Goal: Task Accomplishment & Management: Complete application form

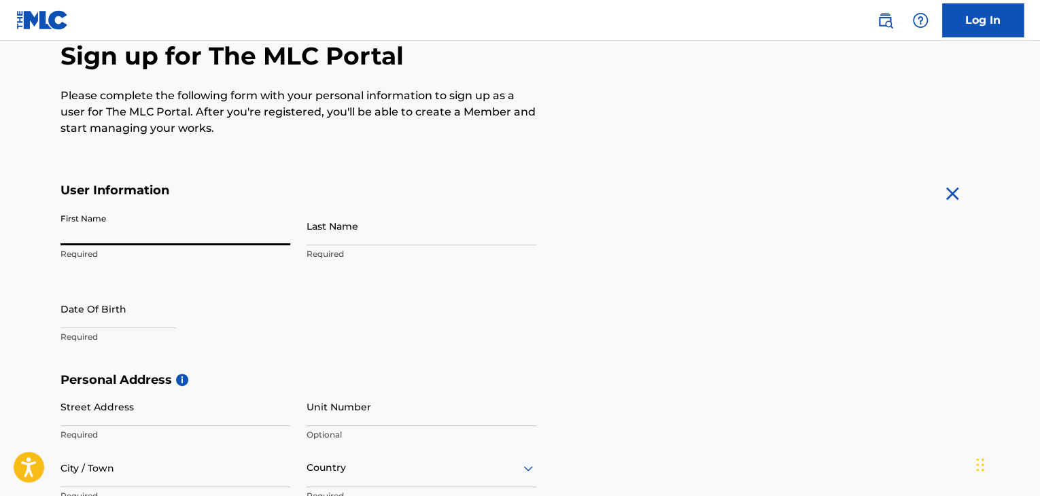
click at [204, 233] on input "First Name" at bounding box center [176, 226] width 230 height 39
type input "[PERSON_NAME]"
click at [361, 232] on input "Last Name" at bounding box center [422, 226] width 230 height 39
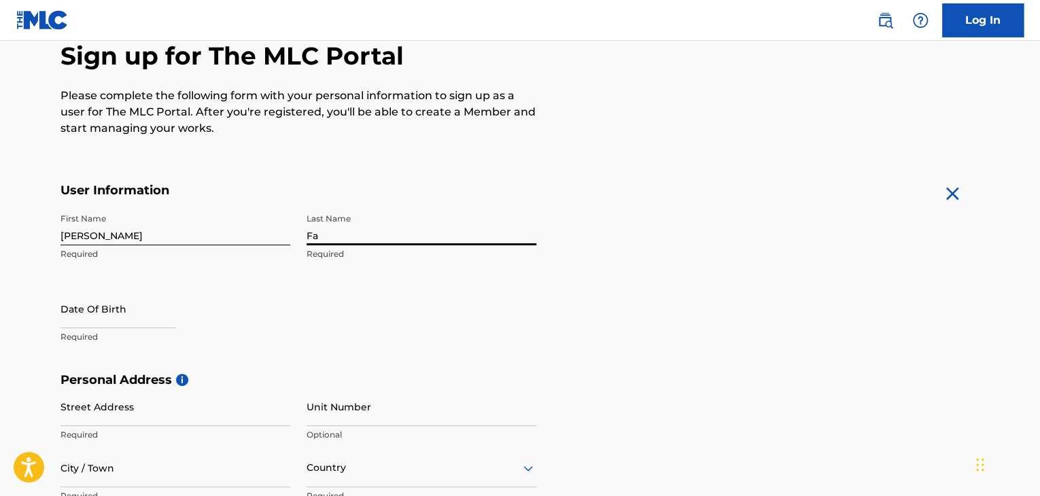
type input "Fa"
select select "7"
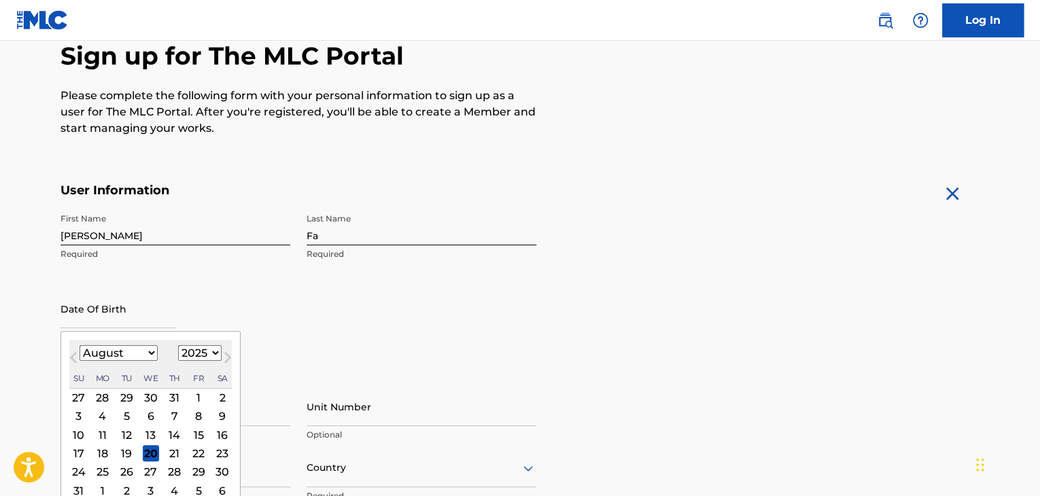
drag, startPoint x: 171, startPoint y: 294, endPoint x: 139, endPoint y: 322, distance: 42.9
click at [166, 299] on input "text" at bounding box center [119, 309] width 116 height 39
click at [196, 352] on select "1899 1900 1901 1902 1903 1904 1905 1906 1907 1908 1909 1910 1911 1912 1913 1914…" at bounding box center [200, 353] width 44 height 16
select select "2005"
click at [178, 345] on select "1899 1900 1901 1902 1903 1904 1905 1906 1907 1908 1909 1910 1911 1912 1913 1914…" at bounding box center [200, 353] width 44 height 16
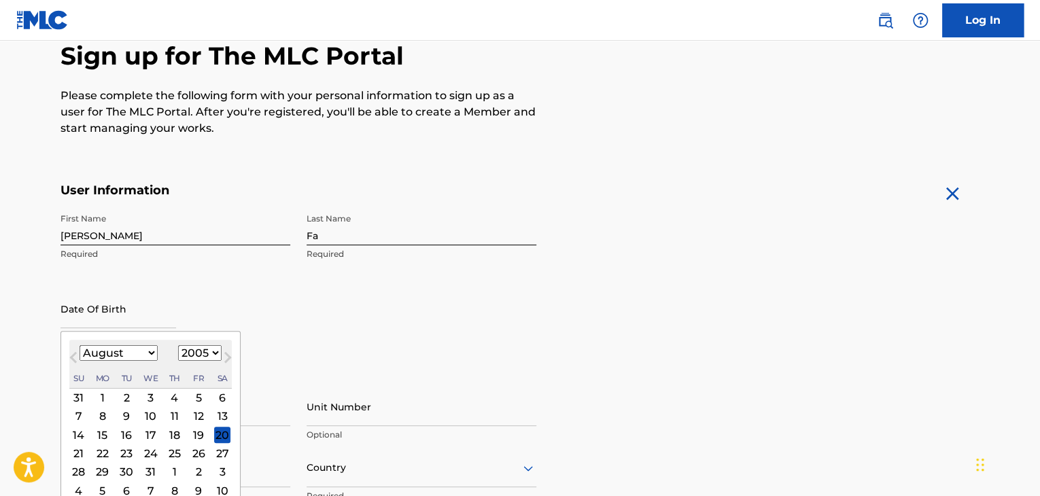
click at [120, 351] on select "January February March April May June July August September October November De…" at bounding box center [119, 353] width 78 height 16
select select "9"
click at [80, 345] on select "January February March April May June July August September October November De…" at bounding box center [119, 353] width 78 height 16
click at [95, 433] on div "10" at bounding box center [103, 435] width 16 height 16
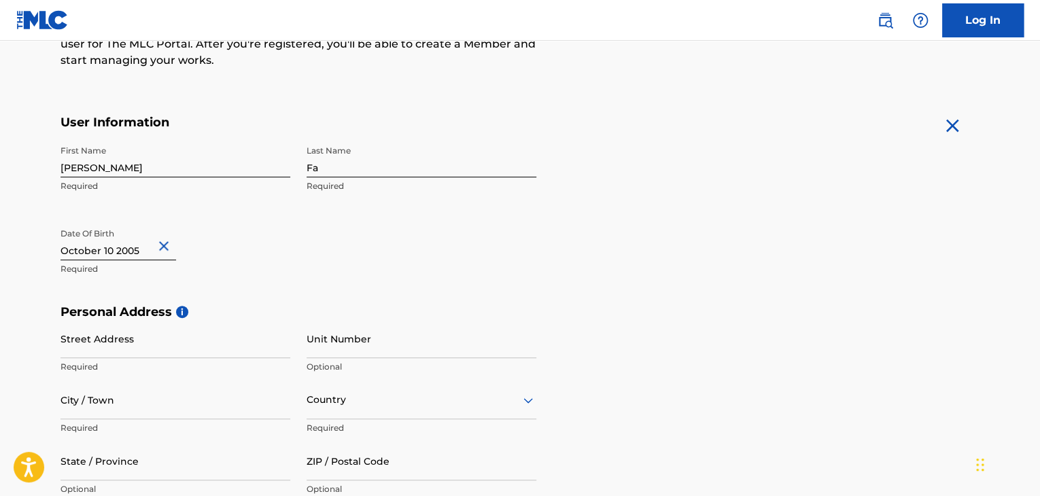
click at [318, 247] on div "First Name David Required Last Name Fa Required Date Of Birth Required" at bounding box center [299, 222] width 476 height 166
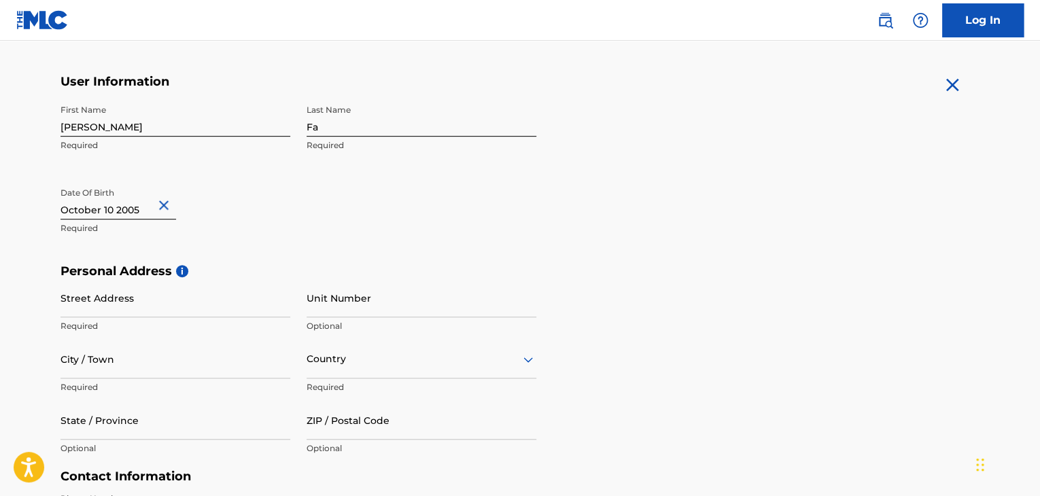
scroll to position [272, 0]
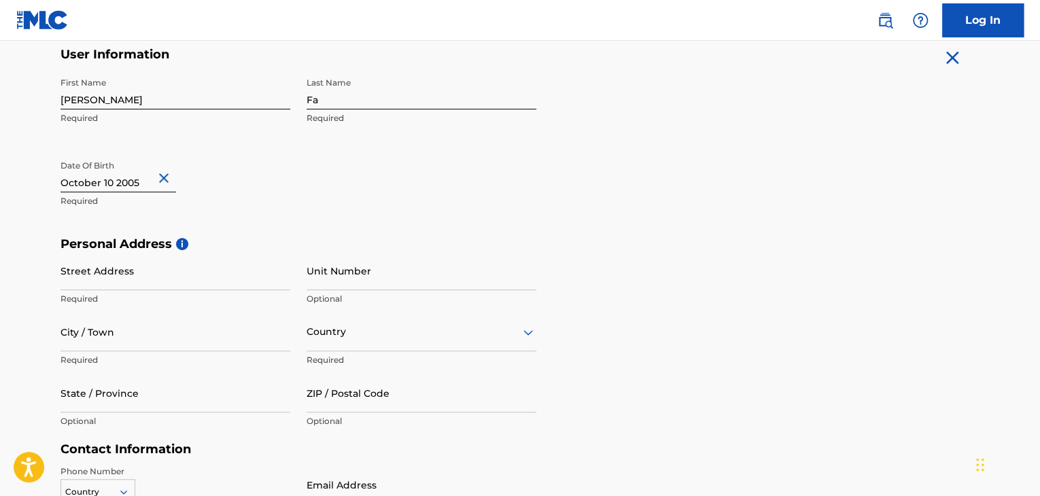
click at [151, 286] on input "Street Address" at bounding box center [176, 271] width 230 height 39
type input "[STREET_ADDRESS][PERSON_NAME]"
click at [336, 281] on input "Unit Number" at bounding box center [422, 271] width 230 height 39
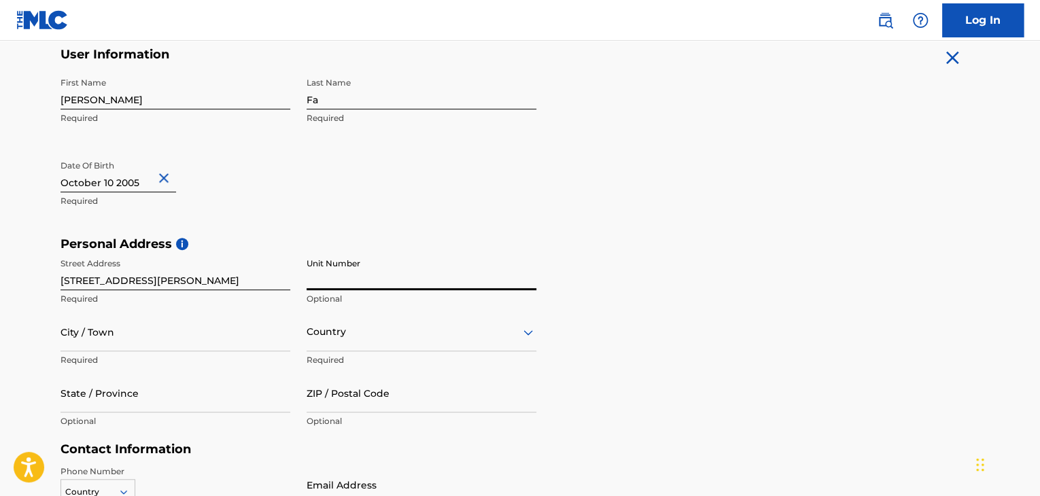
click at [325, 308] on div "Unit Number Optional" at bounding box center [422, 282] width 230 height 61
click at [191, 343] on input "City / Town" at bounding box center [176, 332] width 230 height 39
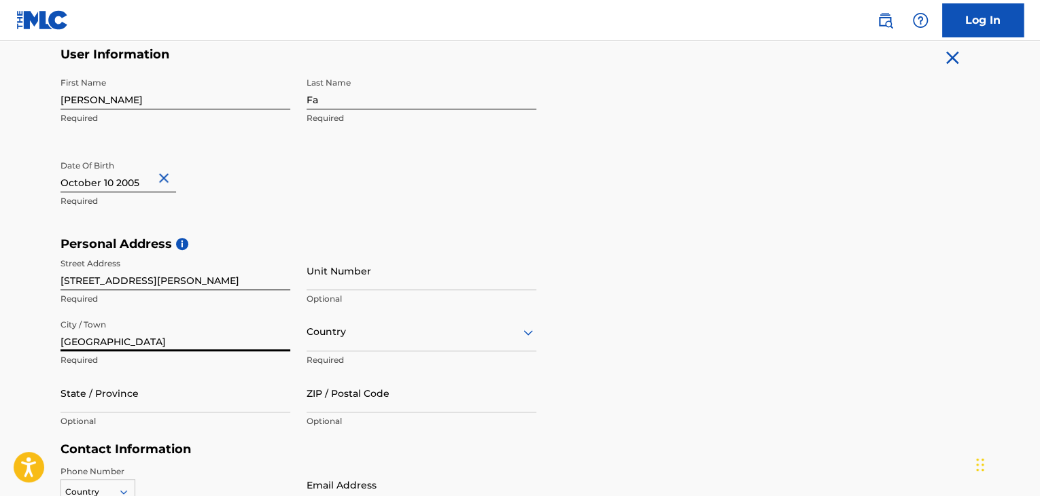
type input "[GEOGRAPHIC_DATA]"
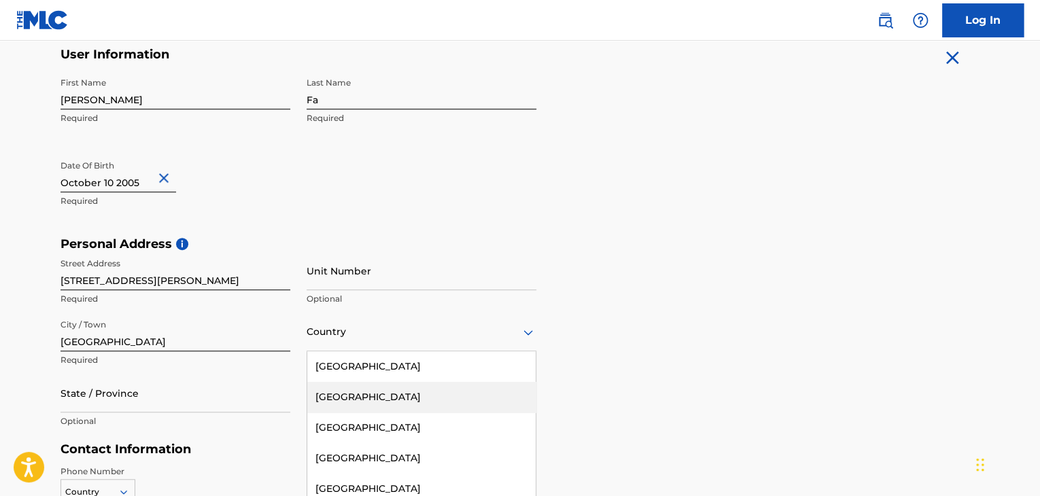
scroll to position [332, 0]
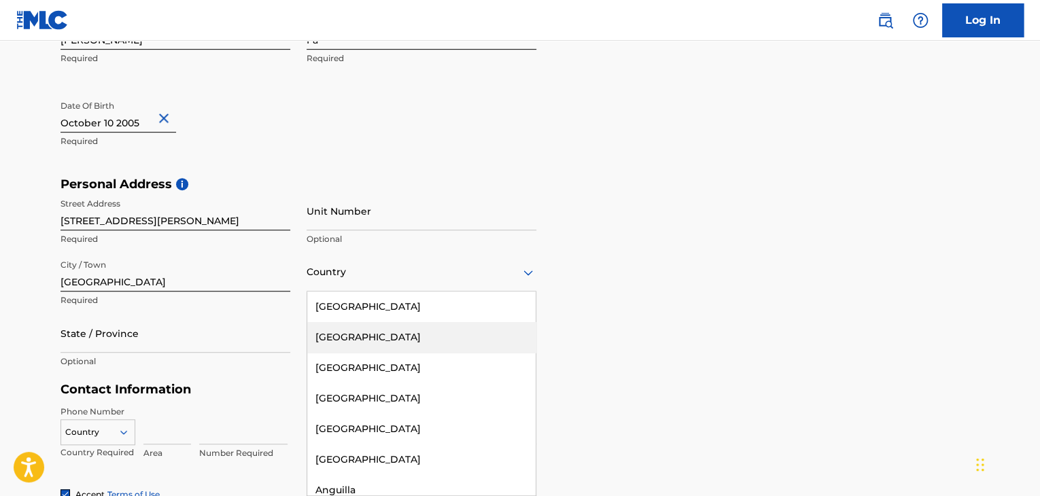
click at [320, 292] on div "223 results available. Use Up and Down to choose options, press Enter to select…" at bounding box center [422, 272] width 230 height 39
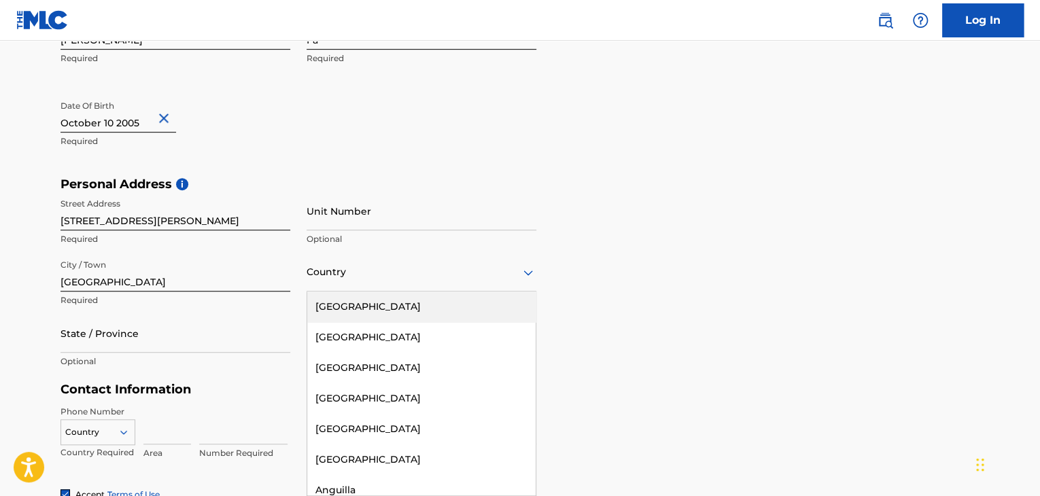
click at [350, 308] on div "[GEOGRAPHIC_DATA]" at bounding box center [421, 307] width 228 height 31
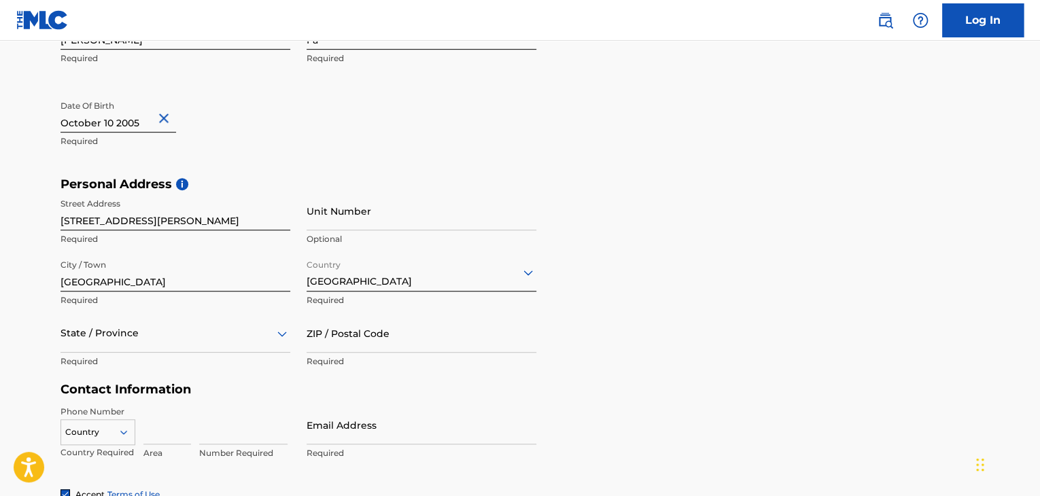
click at [120, 343] on div "State / Province" at bounding box center [176, 333] width 230 height 39
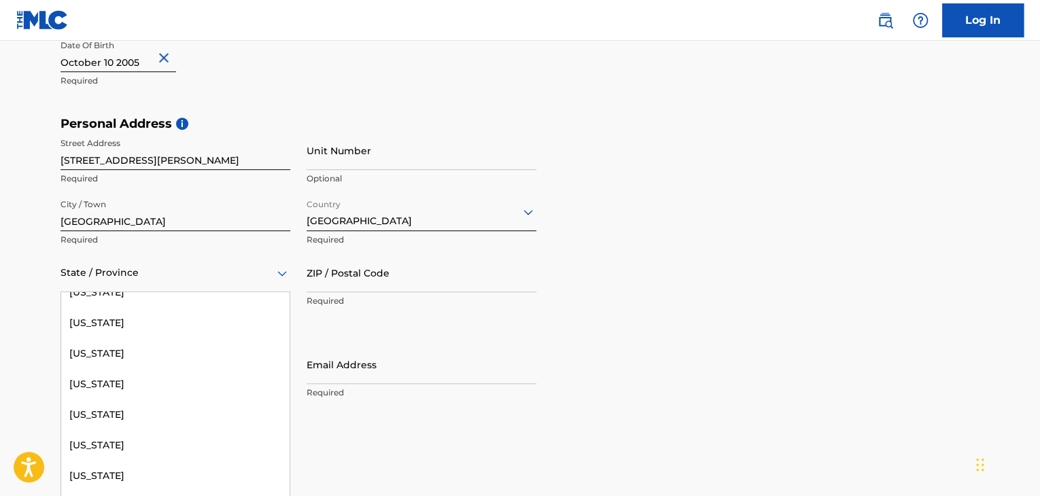
scroll to position [272, 0]
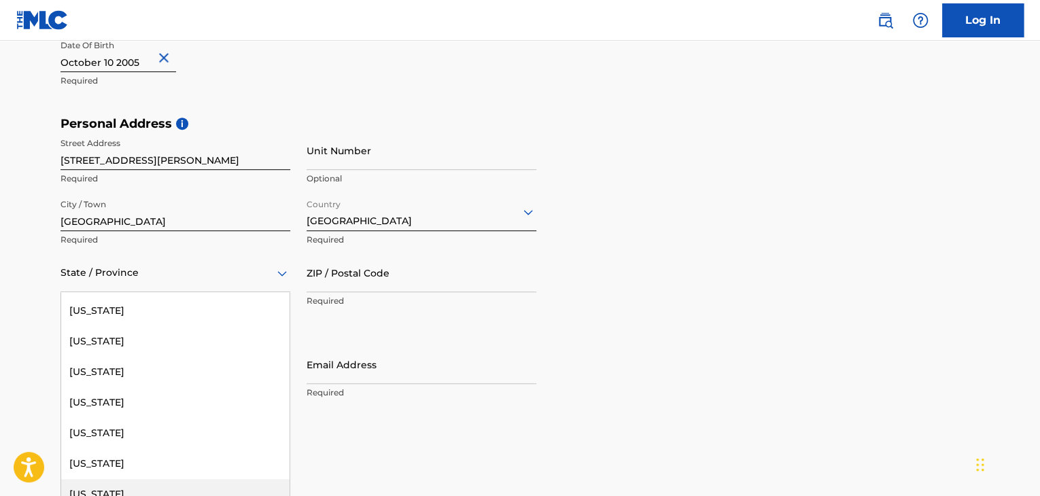
click at [102, 486] on div "[US_STATE]" at bounding box center [175, 494] width 228 height 31
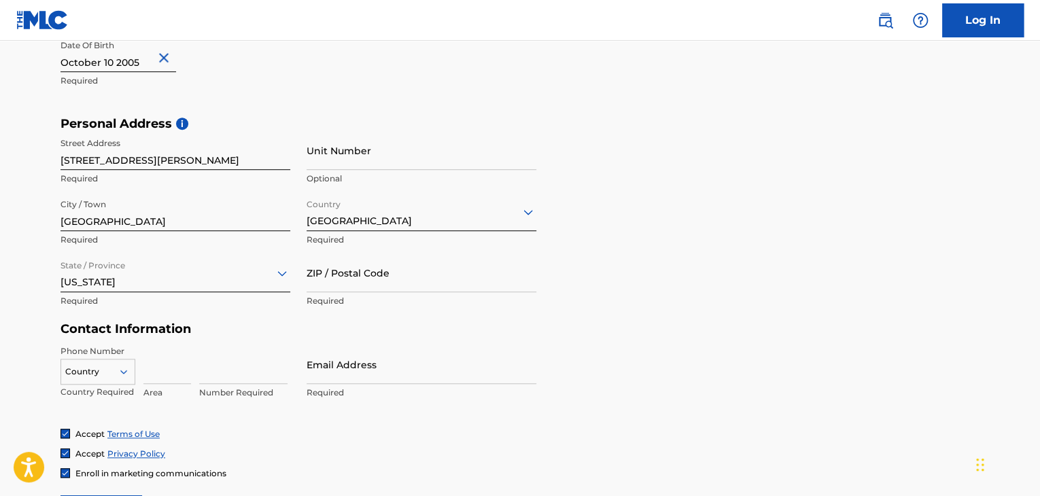
click at [443, 275] on input "ZIP / Postal Code" at bounding box center [422, 273] width 230 height 39
type input "60462"
click at [566, 345] on form "User Information First Name David Required Last Name Fa Required Date Of Birth …" at bounding box center [520, 228] width 919 height 603
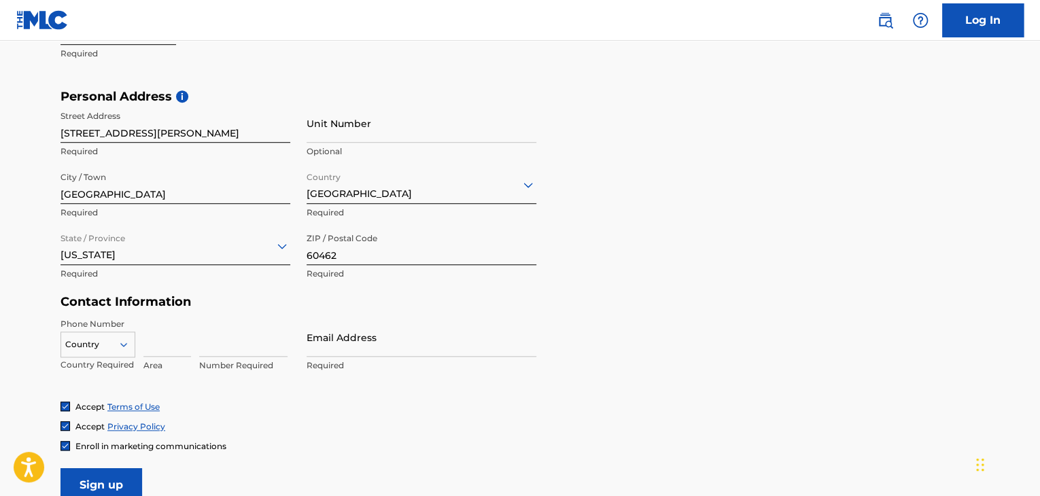
scroll to position [528, 0]
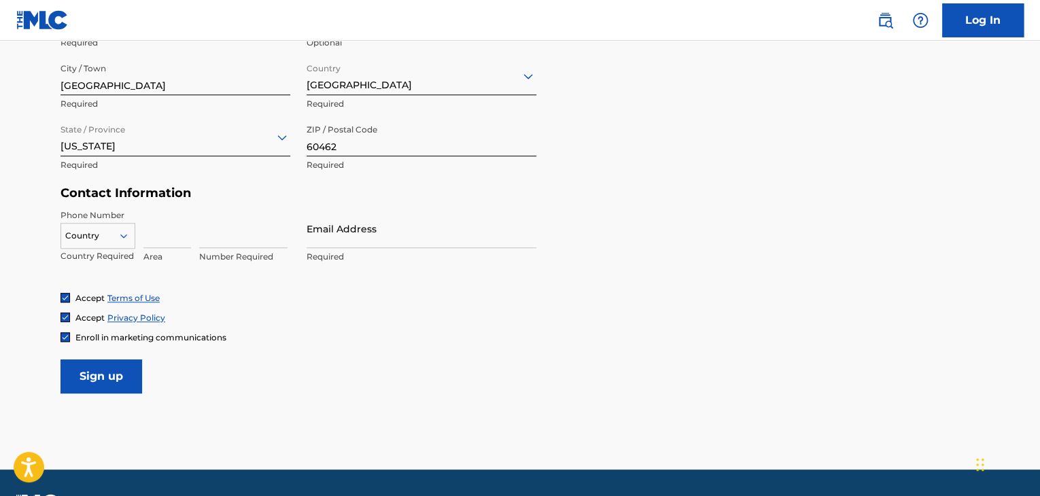
click at [431, 234] on input "Email Address" at bounding box center [422, 228] width 230 height 39
type input "[EMAIL_ADDRESS][DOMAIN_NAME]"
click at [129, 233] on icon at bounding box center [124, 236] width 12 height 12
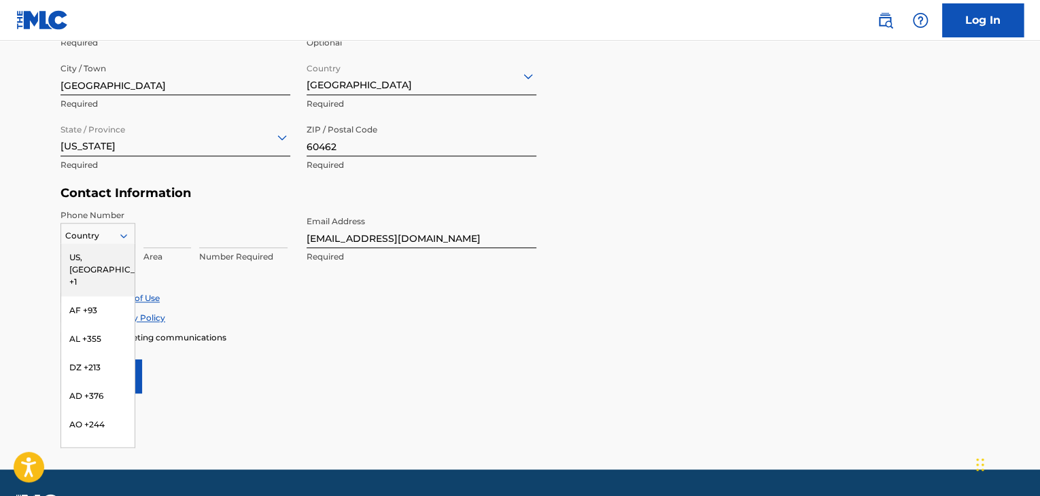
click at [106, 254] on div "US, [GEOGRAPHIC_DATA] +1" at bounding box center [97, 269] width 73 height 53
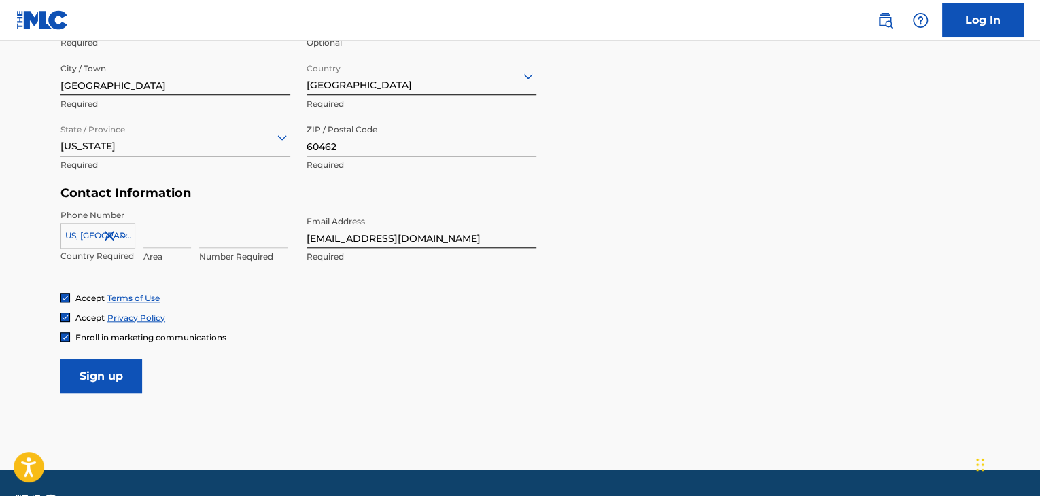
click at [189, 335] on span "Enroll in marketing communications" at bounding box center [150, 338] width 151 height 10
click at [146, 335] on span "Enroll in marketing communications" at bounding box center [150, 338] width 151 height 10
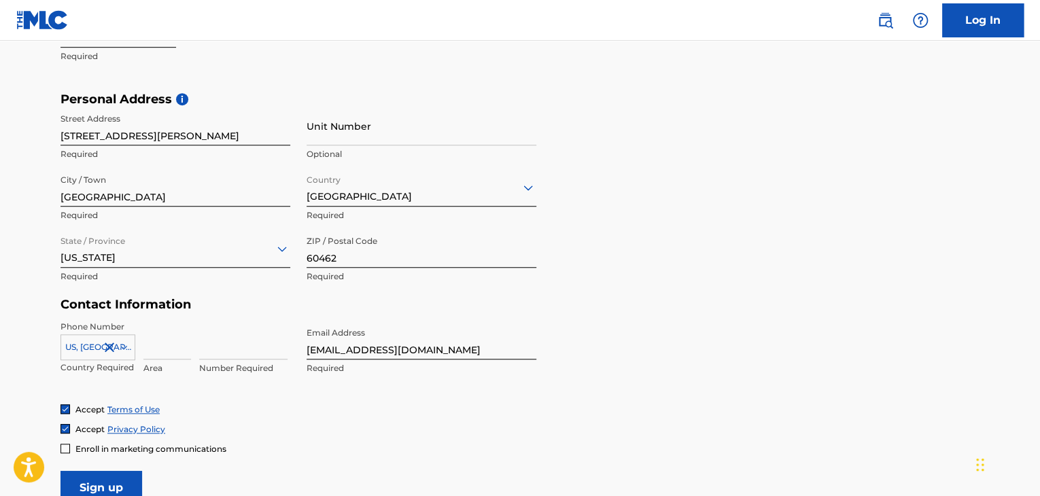
scroll to position [392, 0]
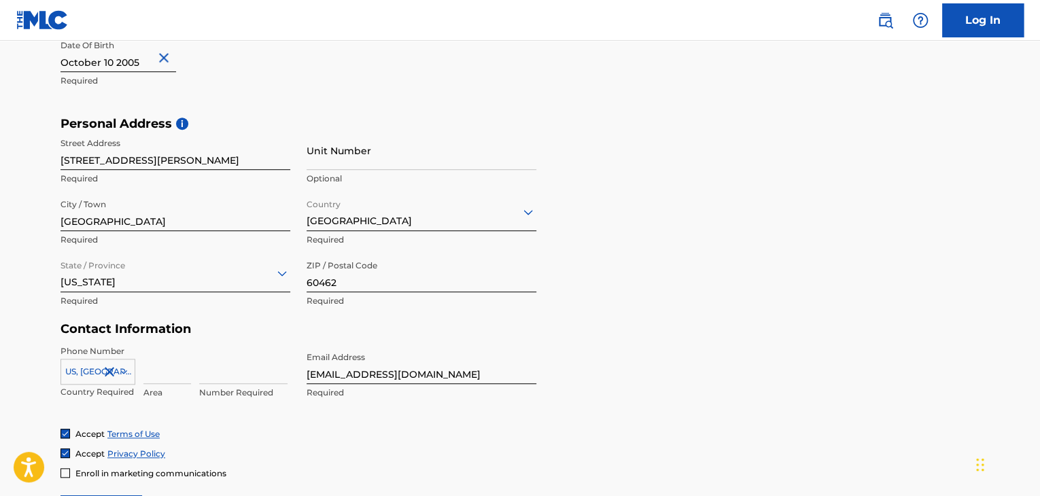
click at [169, 371] on input at bounding box center [167, 364] width 48 height 39
click at [430, 483] on form "User Information First Name David Required Last Name Fa Required Date Of Birth …" at bounding box center [520, 228] width 919 height 603
click at [165, 373] on input "708)" at bounding box center [167, 364] width 48 height 39
type input "708"
click at [211, 368] on input at bounding box center [243, 364] width 88 height 39
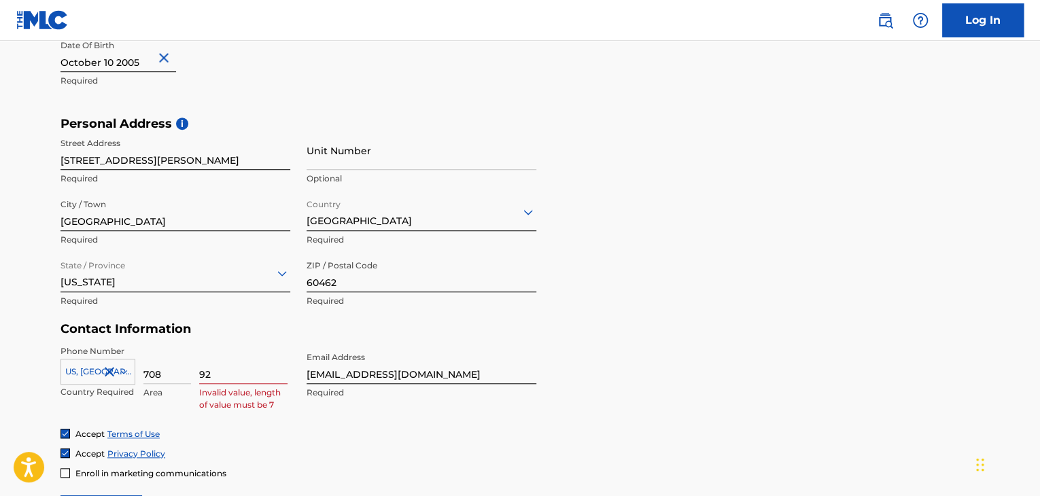
type input "9"
click at [270, 335] on h5 "Contact Information" at bounding box center [299, 330] width 476 height 16
click at [224, 384] on div "829-4382 Value must contain only numbers" at bounding box center [243, 375] width 88 height 61
click at [216, 372] on input "829-4382" at bounding box center [243, 364] width 88 height 39
click at [218, 373] on input "829-4382" at bounding box center [243, 364] width 88 height 39
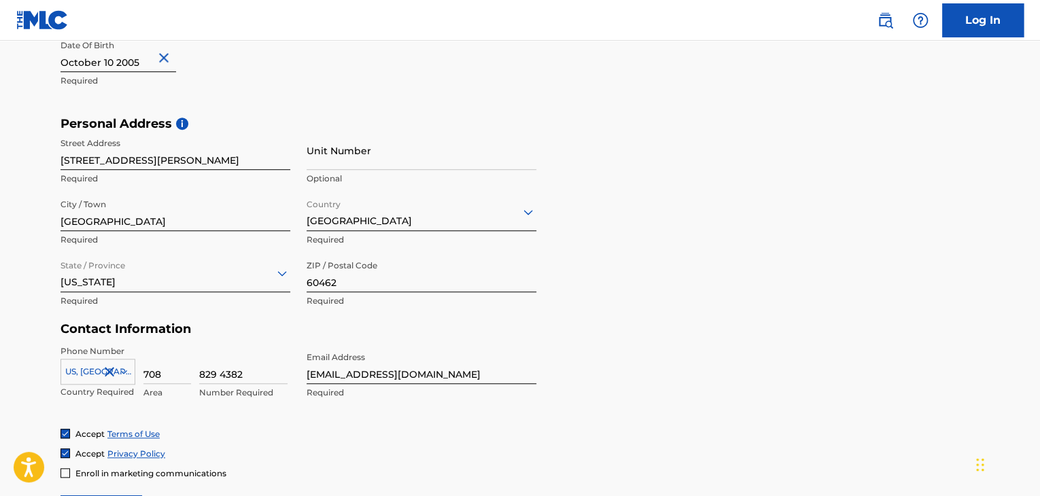
click at [242, 356] on input "829 4382" at bounding box center [243, 364] width 88 height 39
click at [250, 331] on h5 "Contact Information" at bounding box center [299, 330] width 476 height 16
click at [222, 381] on input "829 4382" at bounding box center [243, 364] width 88 height 39
click at [220, 380] on input "829 4382" at bounding box center [243, 364] width 88 height 39
type input "8294382"
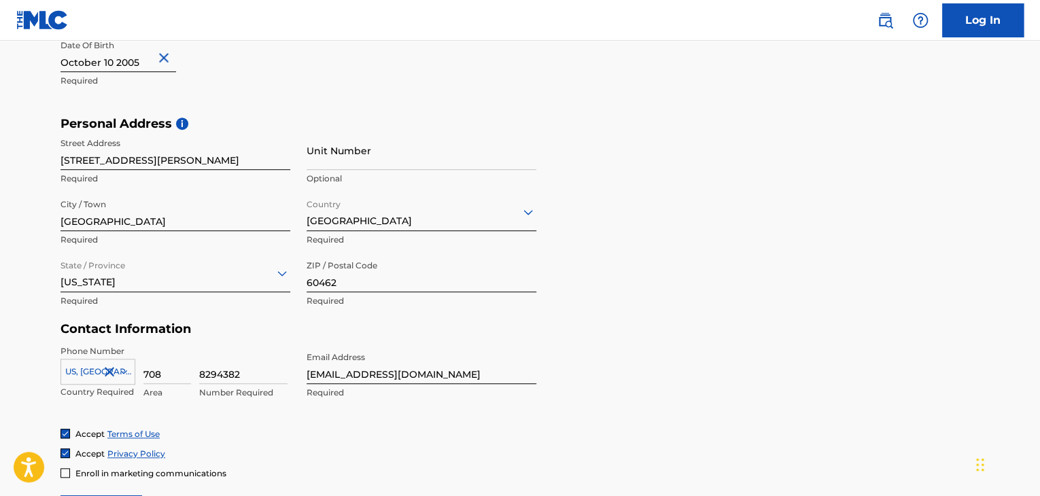
click at [262, 333] on h5 "Contact Information" at bounding box center [299, 330] width 476 height 16
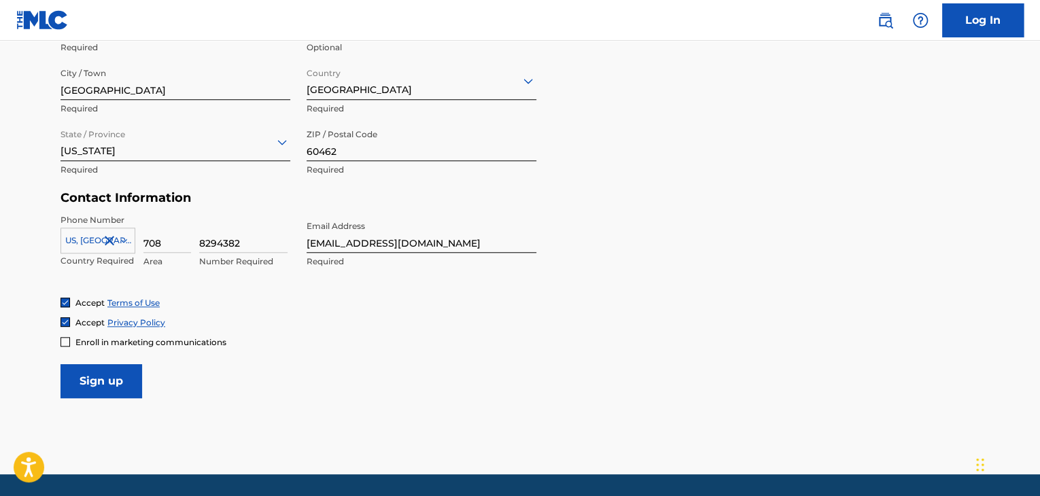
scroll to position [528, 0]
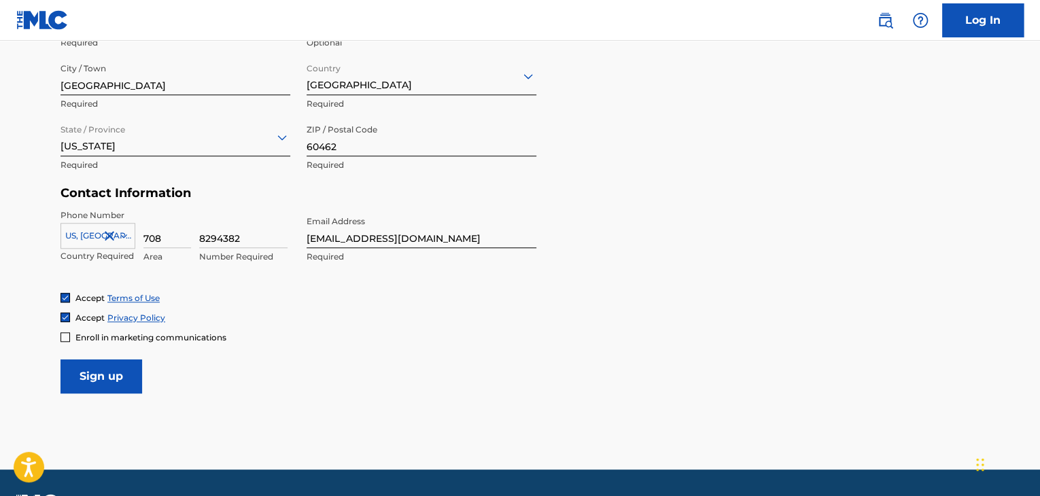
click at [120, 386] on input "Sign up" at bounding box center [102, 377] width 82 height 34
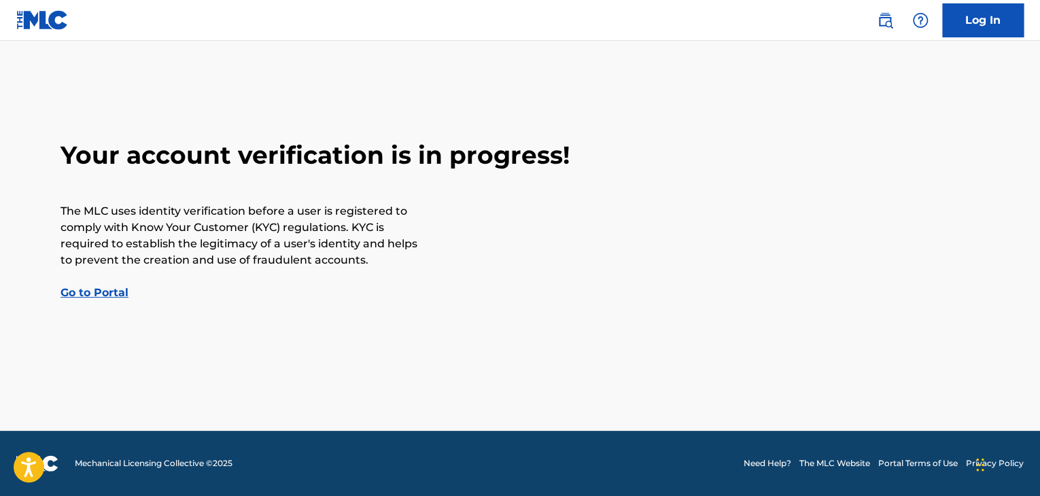
click at [101, 294] on link "Go to Portal" at bounding box center [95, 292] width 68 height 13
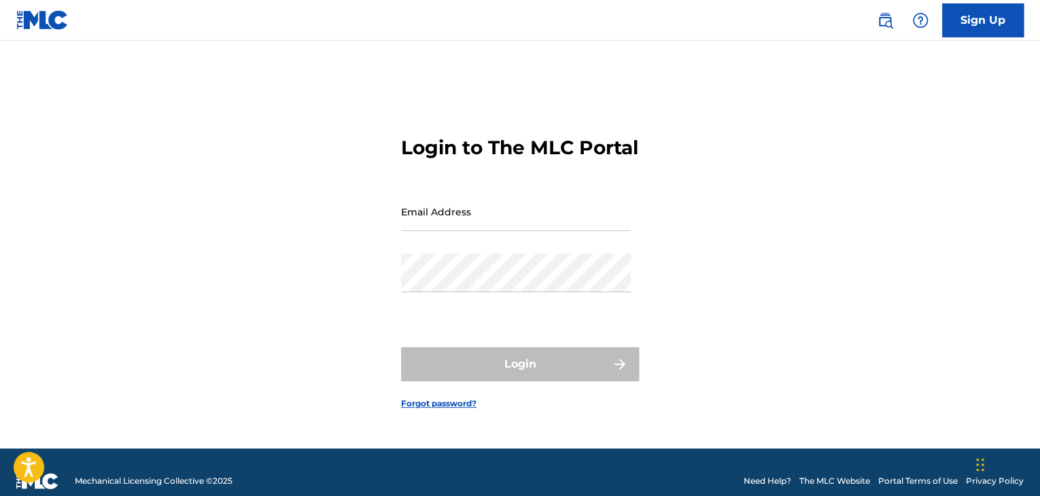
click at [488, 226] on input "Email Address" at bounding box center [516, 211] width 230 height 39
type input "[EMAIL_ADDRESS][DOMAIN_NAME]"
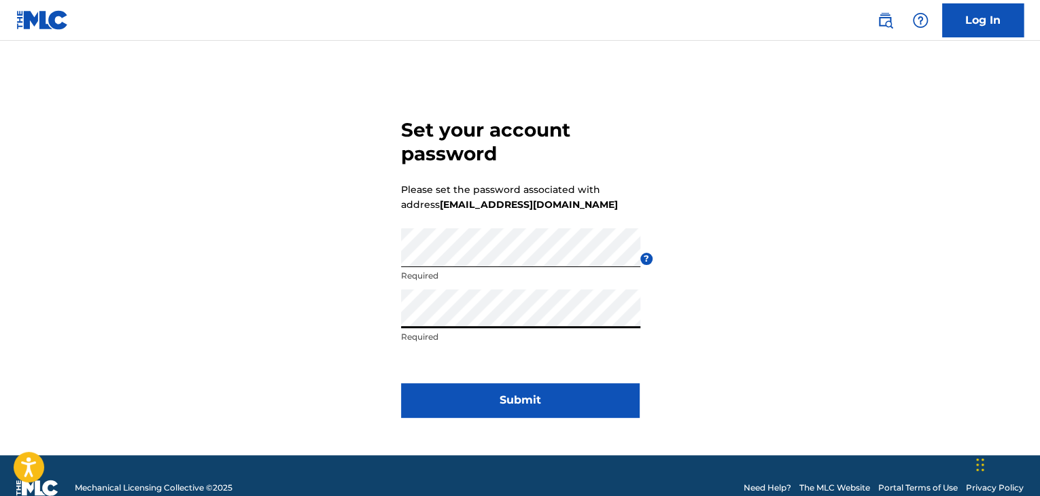
click button "Submit" at bounding box center [520, 401] width 238 height 34
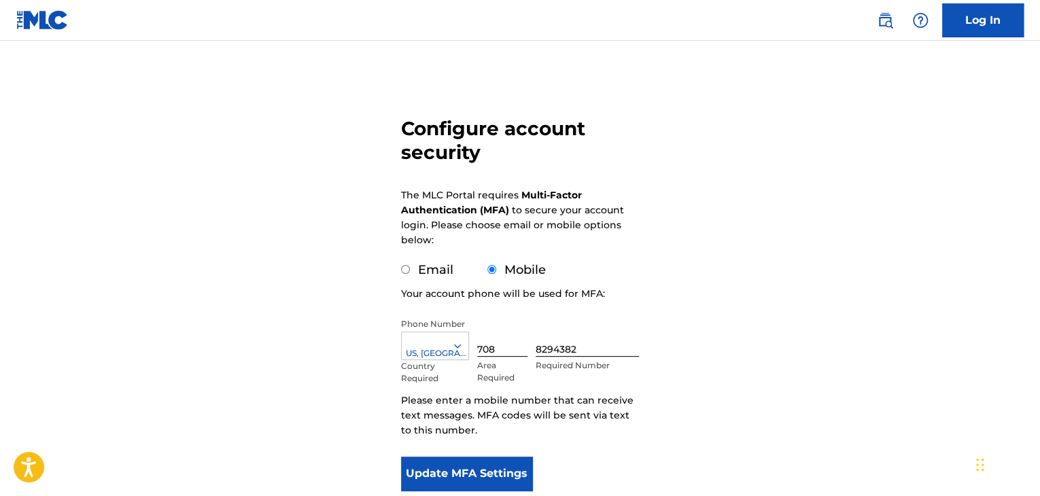
scroll to position [68, 0]
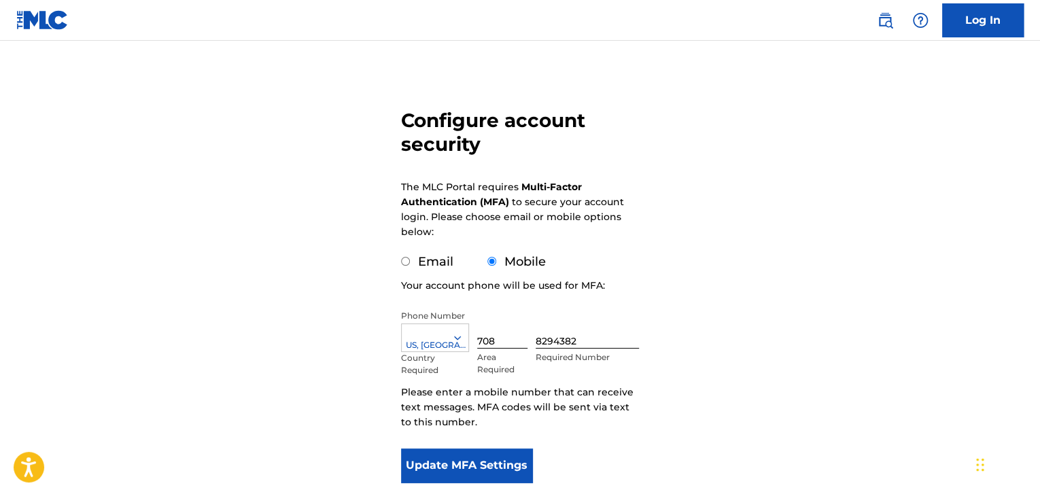
click at [445, 256] on label "Email" at bounding box center [435, 261] width 35 height 15
click at [410, 257] on input "Email" at bounding box center [405, 261] width 9 height 9
radio input "true"
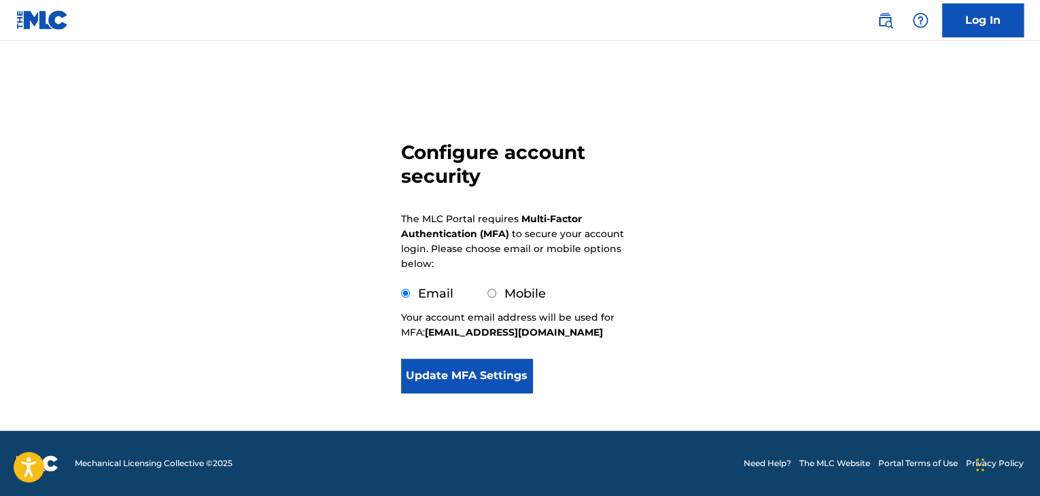
click at [524, 285] on div "Mobile" at bounding box center [517, 294] width 58 height 18
click at [515, 291] on label "Mobile" at bounding box center [525, 293] width 41 height 15
click at [496, 291] on input "Mobile" at bounding box center [492, 293] width 9 height 9
radio input "true"
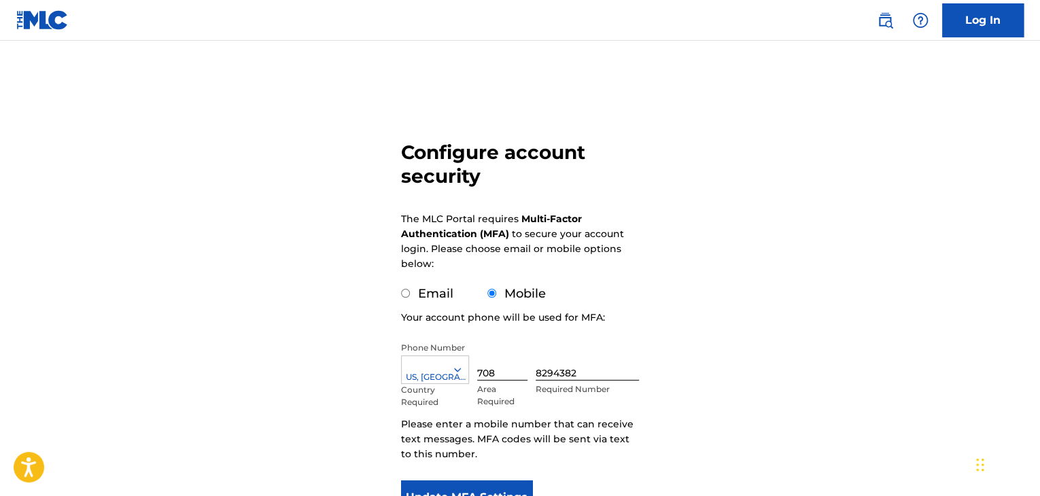
click at [428, 293] on label "Email" at bounding box center [435, 293] width 35 height 15
click at [410, 293] on input "Email" at bounding box center [405, 293] width 9 height 9
radio input "true"
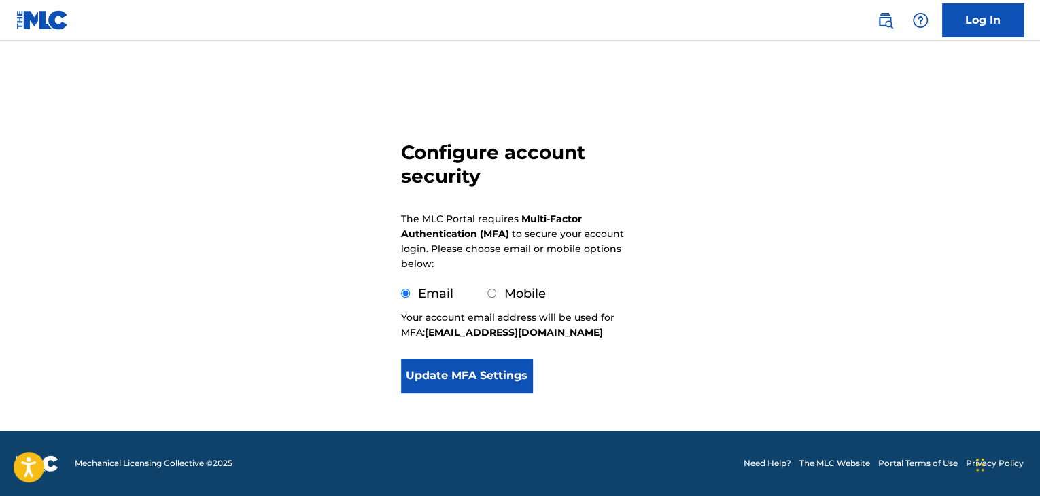
click at [509, 383] on button "Update MFA Settings" at bounding box center [466, 376] width 131 height 34
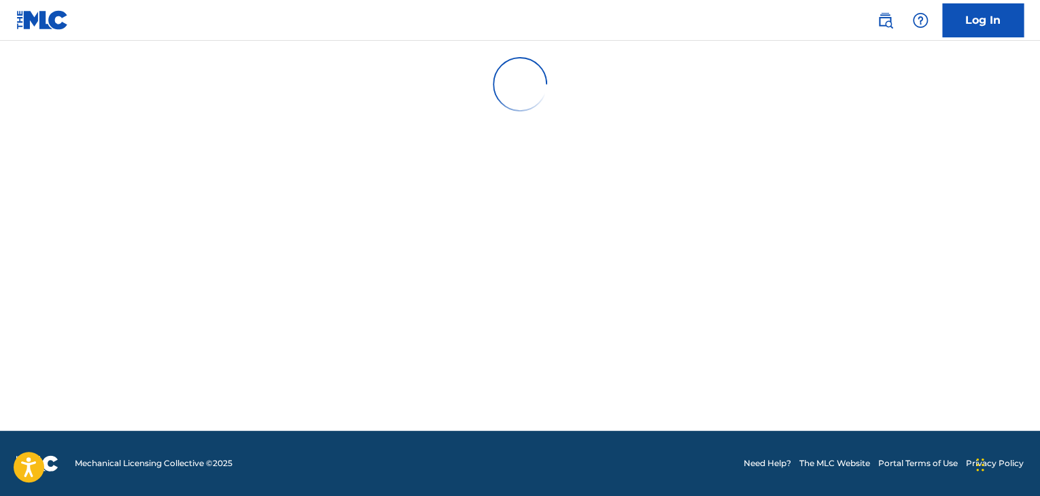
scroll to position [0, 0]
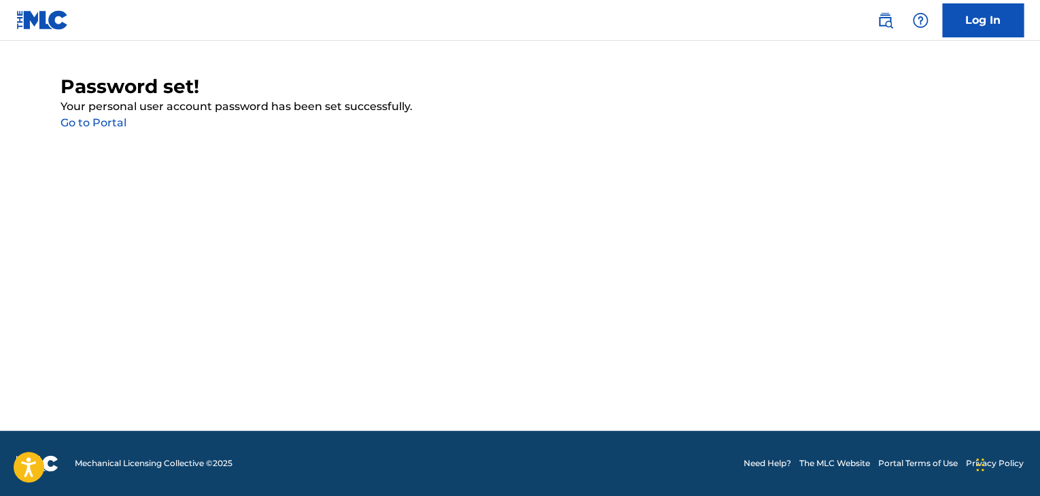
click at [113, 123] on link "Go to Portal" at bounding box center [94, 122] width 66 height 13
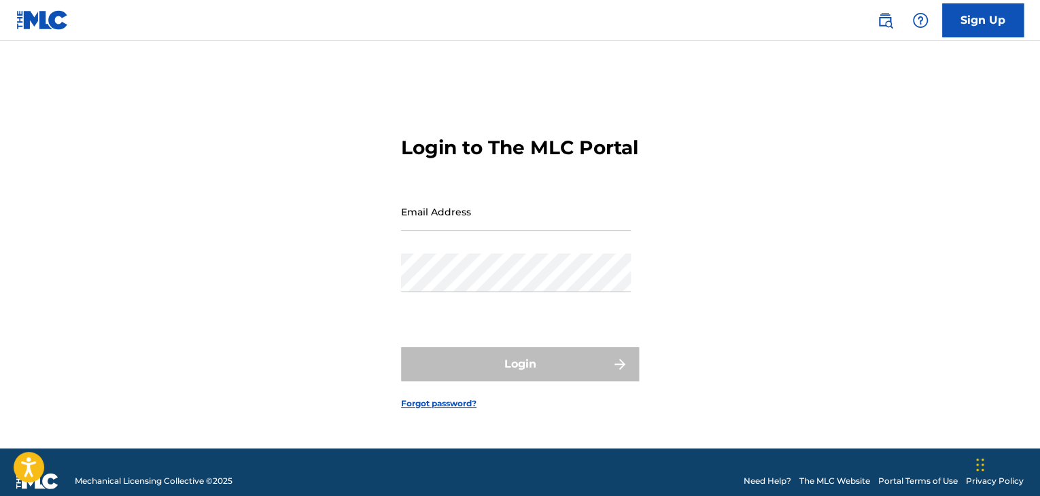
click at [477, 226] on input "Email Address" at bounding box center [516, 211] width 230 height 39
type input "[EMAIL_ADDRESS][DOMAIN_NAME]"
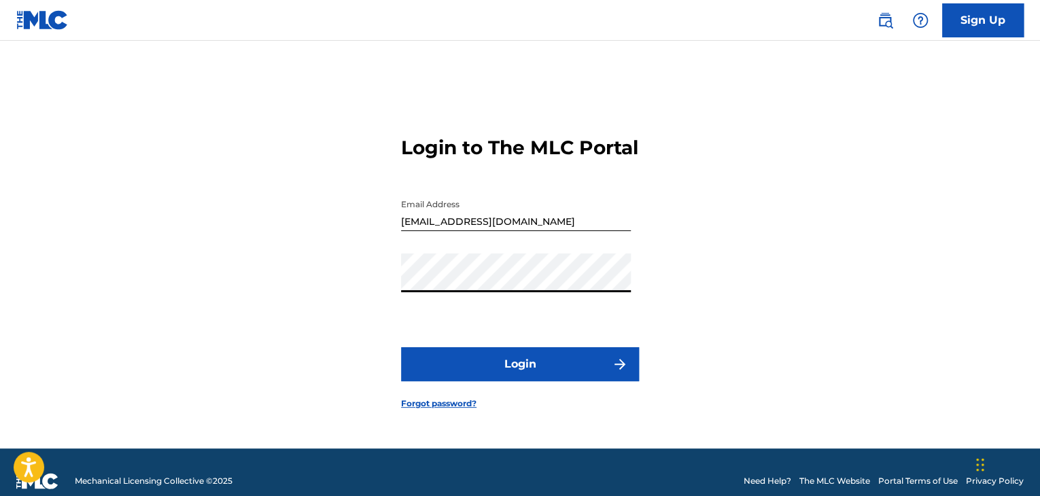
click at [508, 382] on button "Login" at bounding box center [520, 365] width 238 height 34
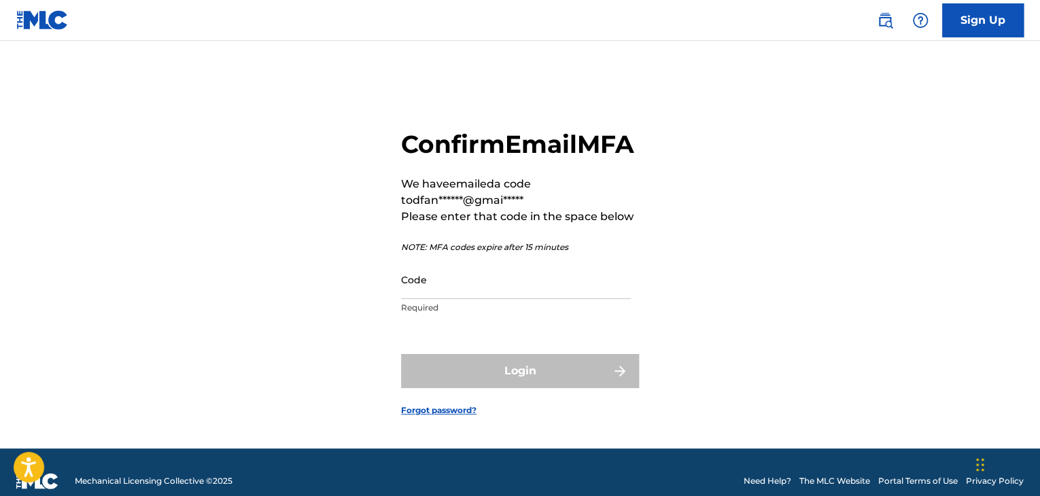
click at [473, 299] on input "Code" at bounding box center [516, 279] width 230 height 39
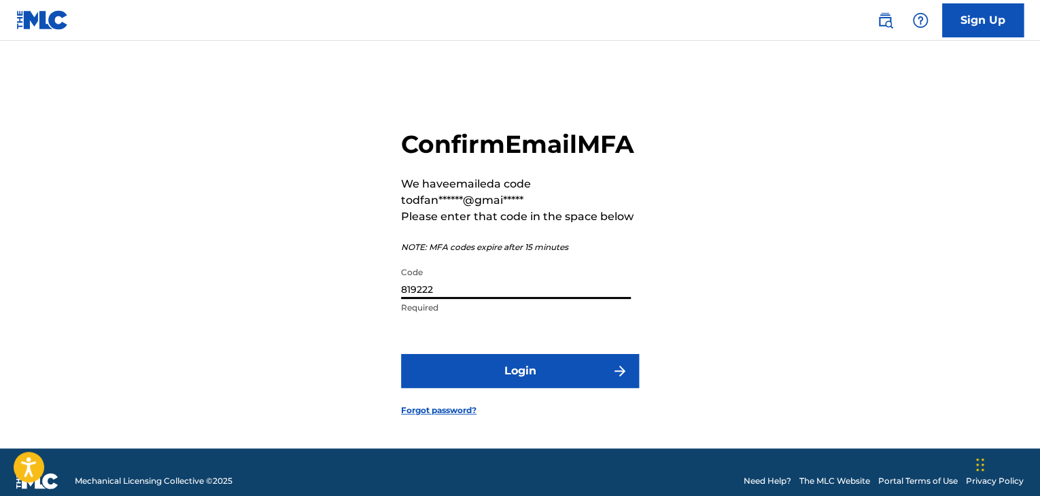
type input "819222"
click at [512, 388] on button "Login" at bounding box center [520, 371] width 238 height 34
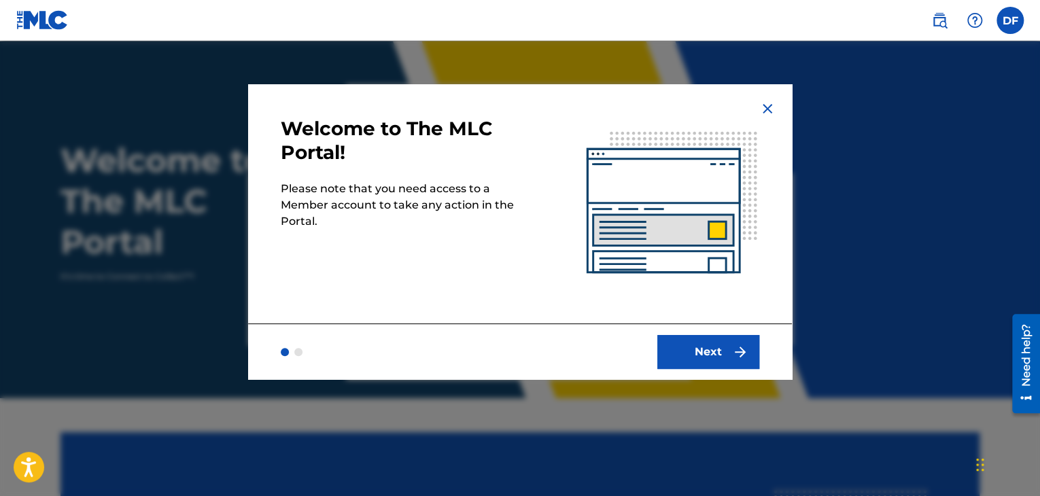
click at [736, 354] on img "submit" at bounding box center [740, 352] width 16 height 16
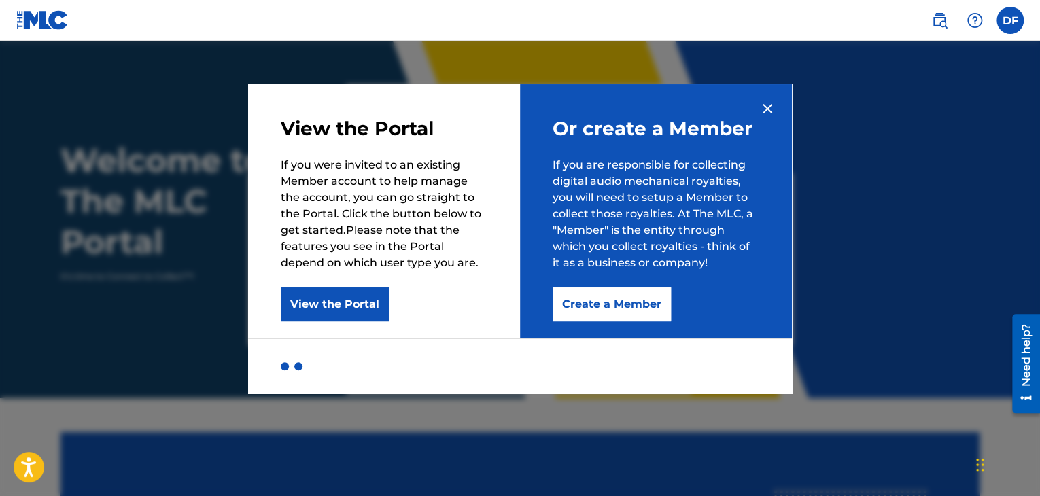
click at [377, 308] on button "View the Portal" at bounding box center [335, 305] width 108 height 34
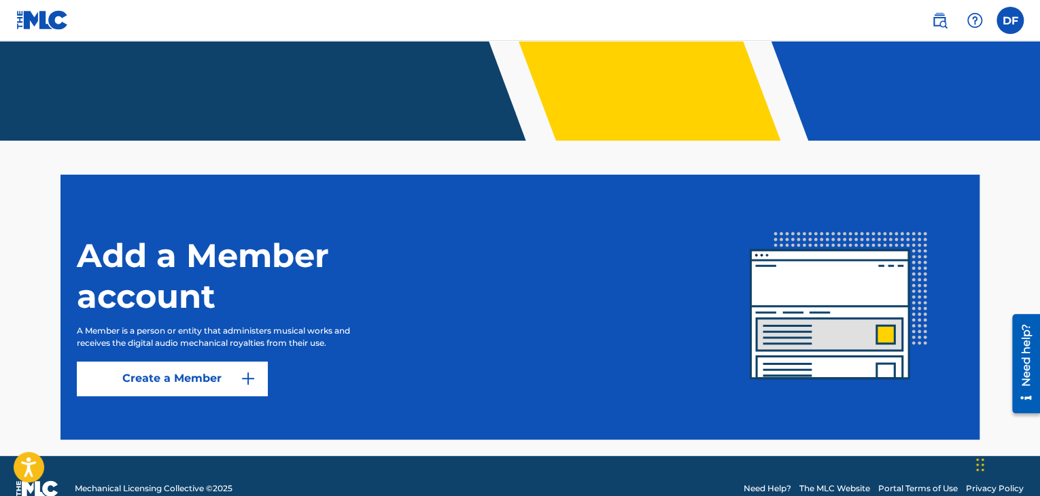
scroll to position [283, 0]
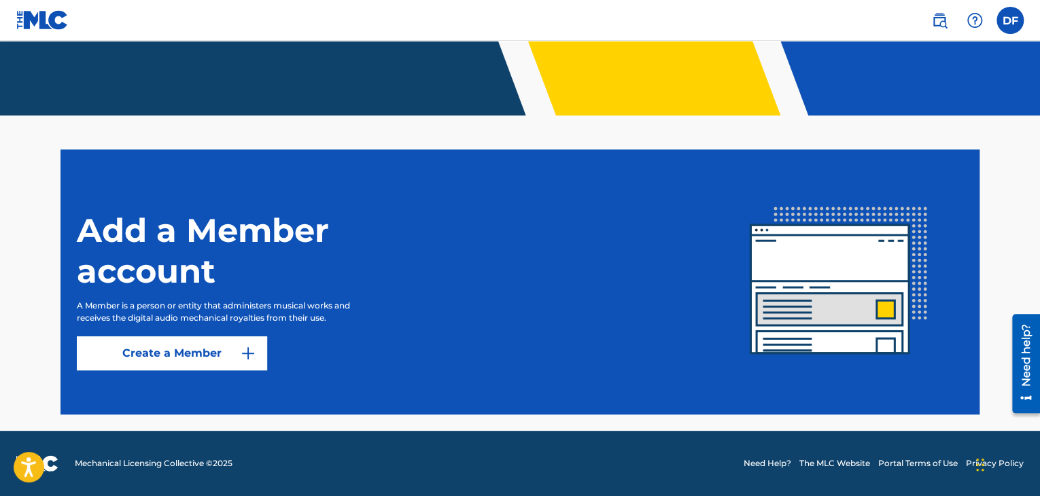
click at [181, 365] on link "Create a Member" at bounding box center [172, 354] width 190 height 34
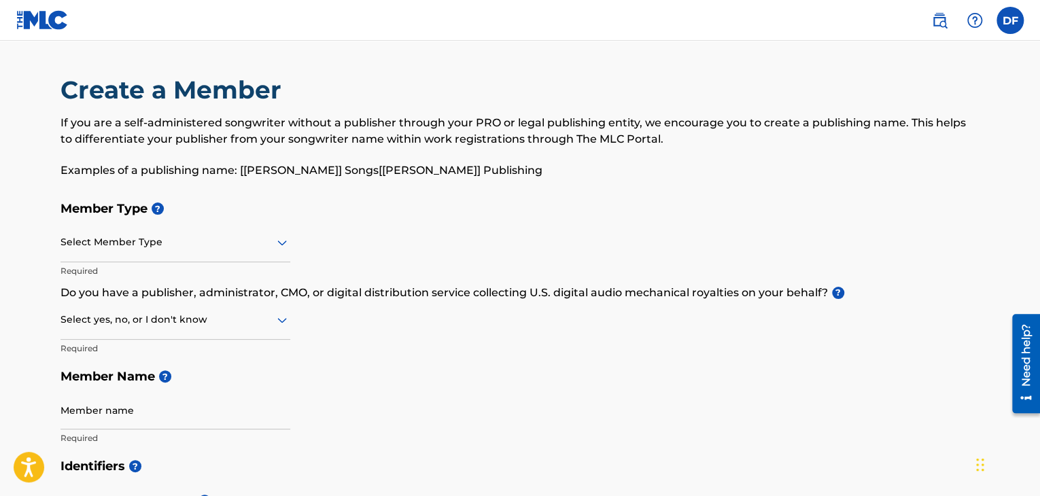
click at [221, 258] on div "Select Member Type" at bounding box center [176, 243] width 230 height 39
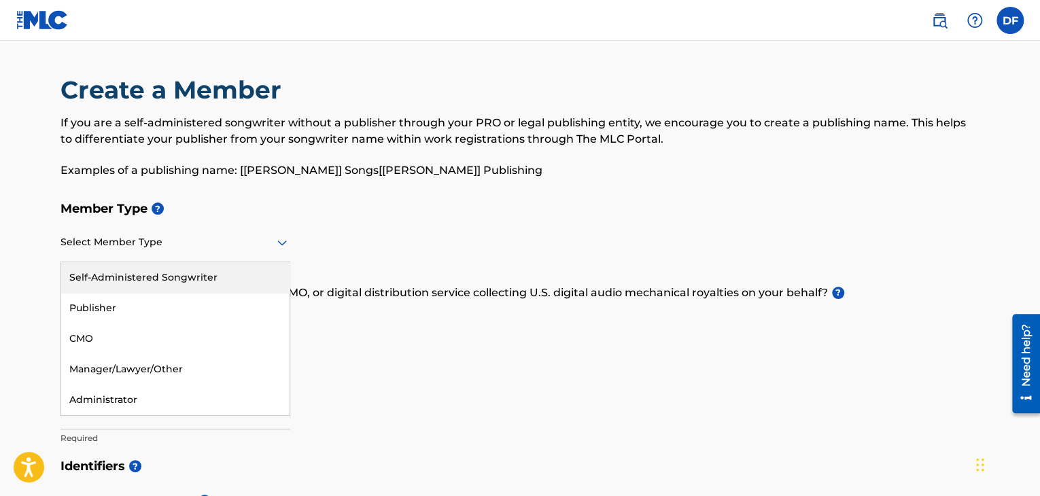
click at [167, 281] on div "Self-Administered Songwriter" at bounding box center [175, 277] width 228 height 31
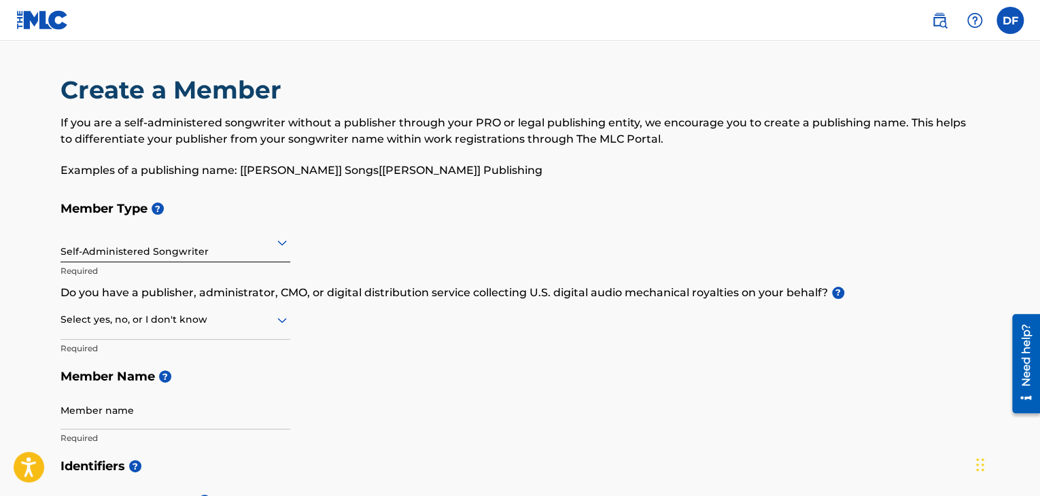
click at [252, 333] on div "Select yes, no, or I don't know" at bounding box center [176, 320] width 230 height 39
click at [205, 414] on div "I don't know" at bounding box center [175, 416] width 228 height 31
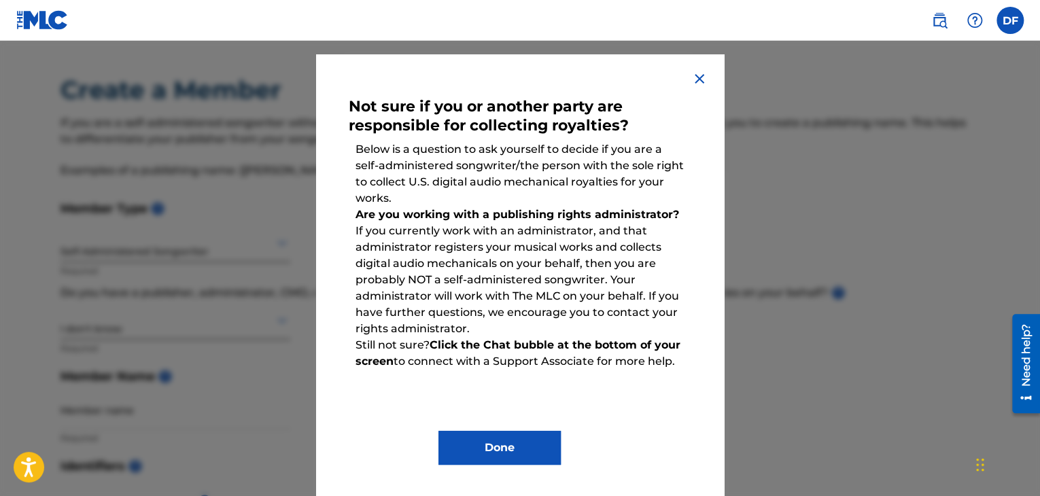
scroll to position [31, 0]
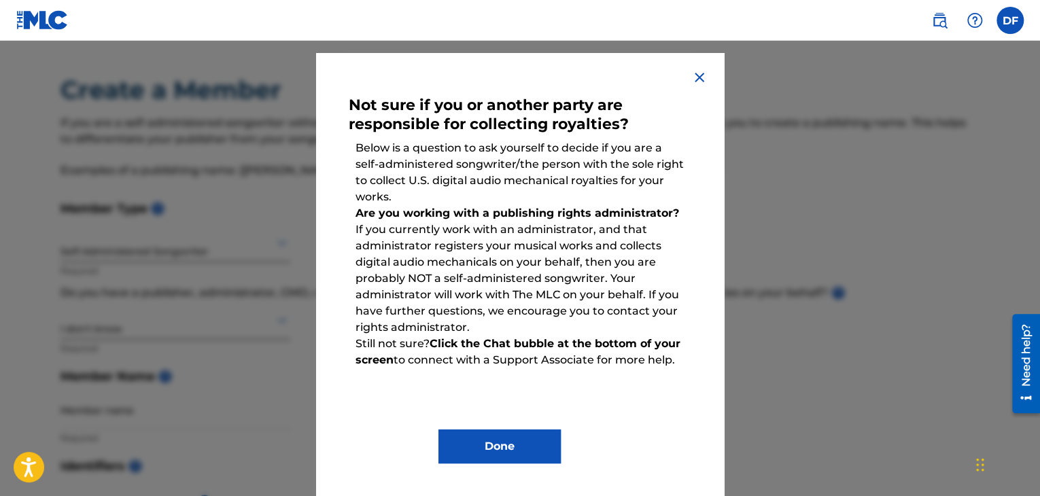
click at [533, 444] on button "Done" at bounding box center [500, 447] width 122 height 34
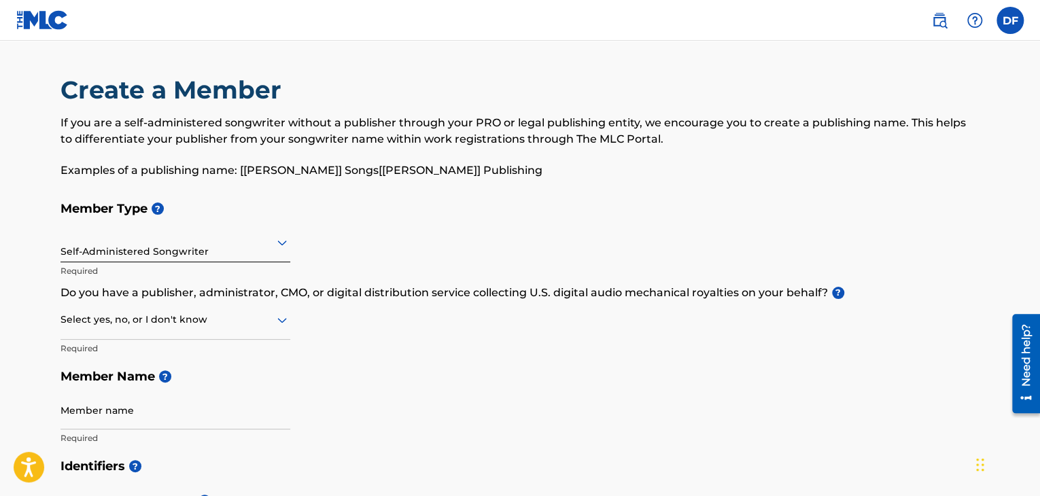
click at [248, 314] on div at bounding box center [176, 319] width 230 height 17
click at [188, 384] on div "No" at bounding box center [175, 386] width 228 height 31
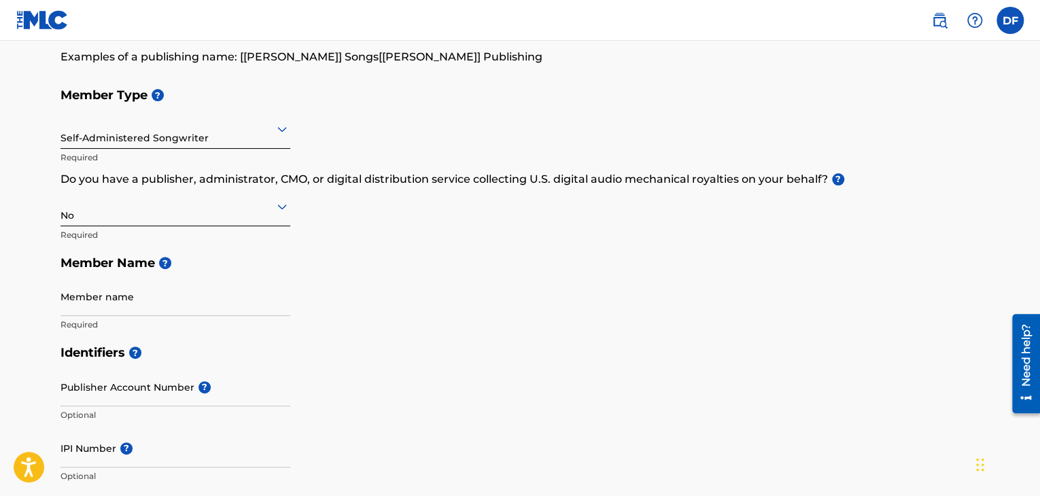
scroll to position [136, 0]
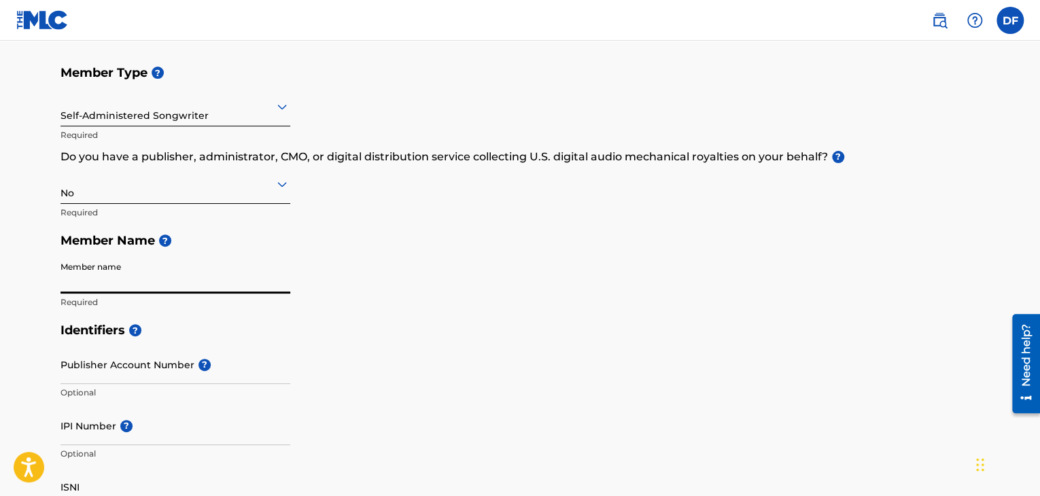
click at [204, 282] on input "Member name" at bounding box center [176, 274] width 230 height 39
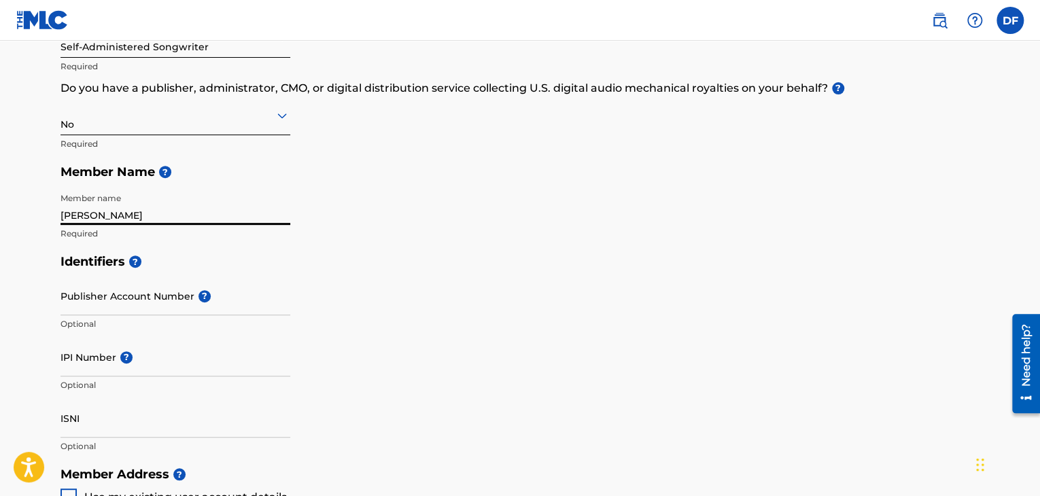
scroll to position [272, 0]
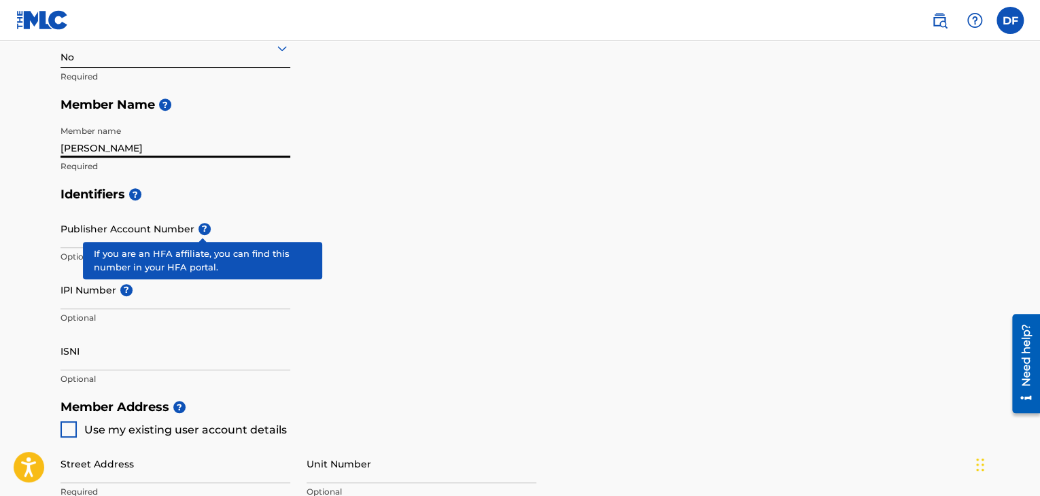
type input "[PERSON_NAME]"
click at [205, 233] on span "?" at bounding box center [205, 229] width 12 height 12
click at [205, 233] on input "Publisher Account Number ?" at bounding box center [176, 228] width 230 height 39
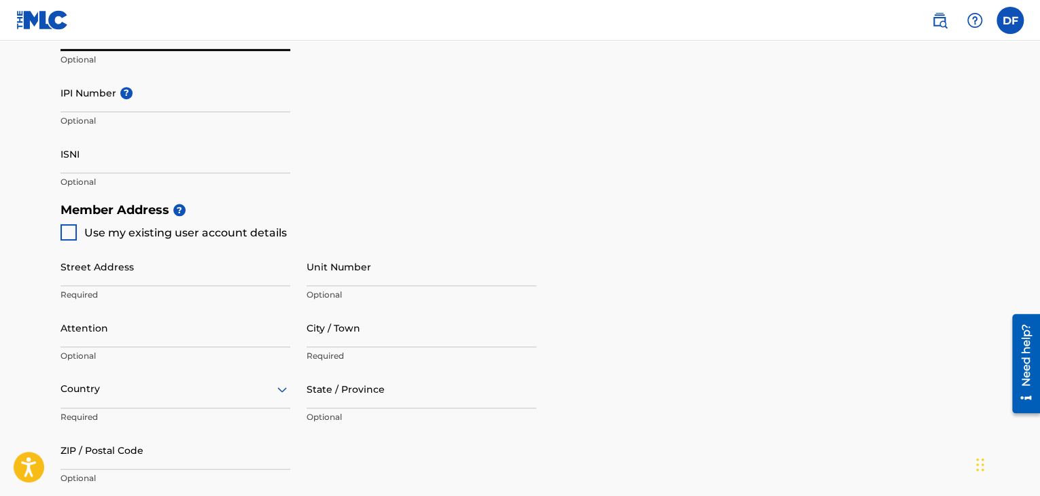
scroll to position [476, 0]
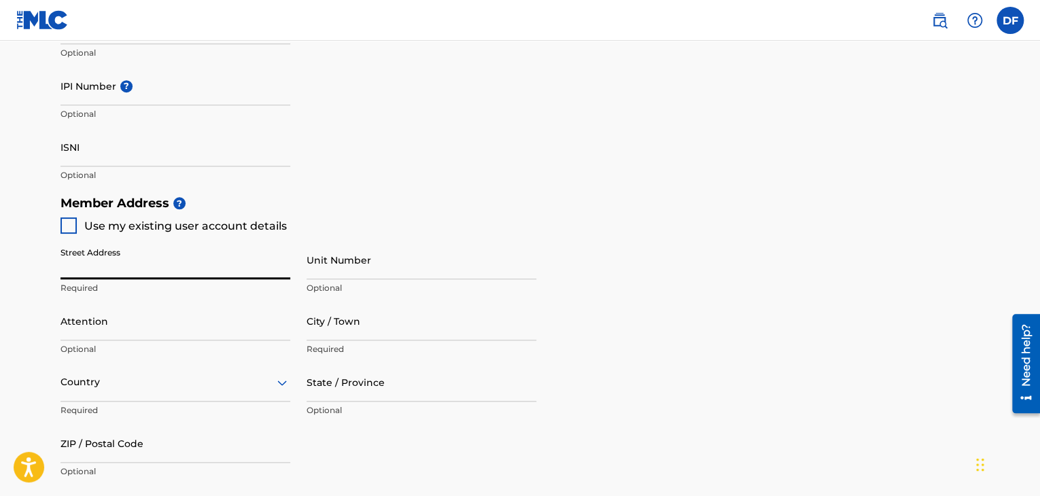
click at [180, 256] on input "Street Address" at bounding box center [176, 260] width 230 height 39
type input "[STREET_ADDRESS][PERSON_NAME]"
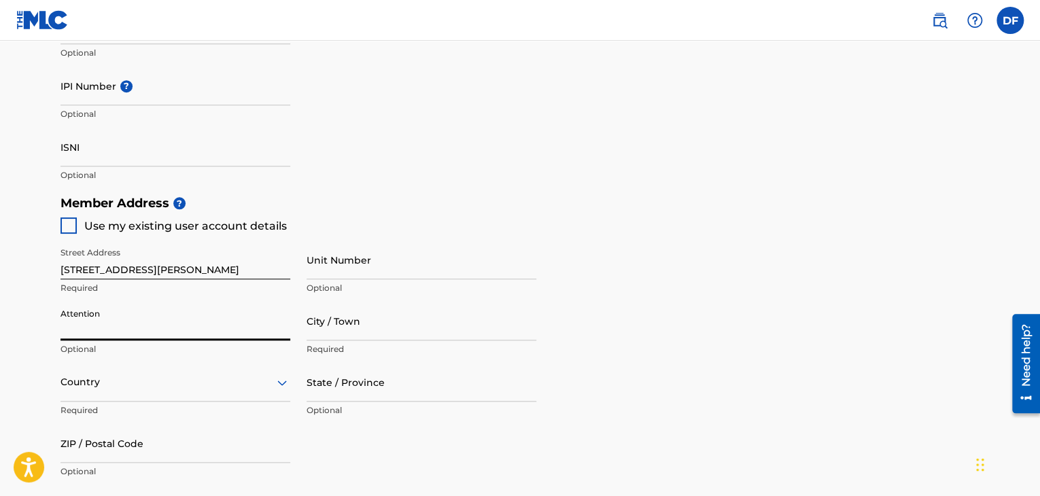
click at [148, 325] on input "Attention" at bounding box center [176, 321] width 230 height 39
click at [127, 229] on span "Use my existing user account details" at bounding box center [185, 226] width 203 height 13
type input "[GEOGRAPHIC_DATA]"
type input "60462"
type input "708"
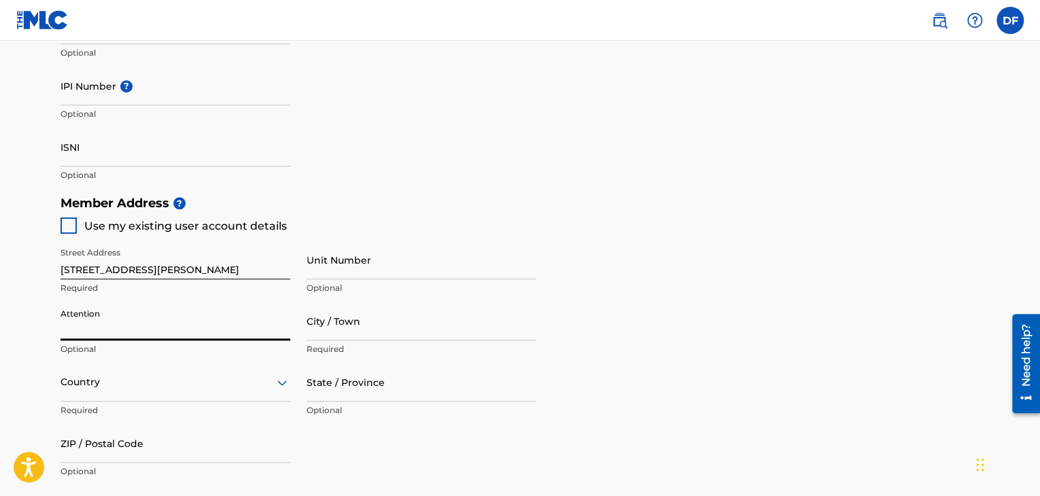
type input "8294382"
type input "[EMAIL_ADDRESS][DOMAIN_NAME]"
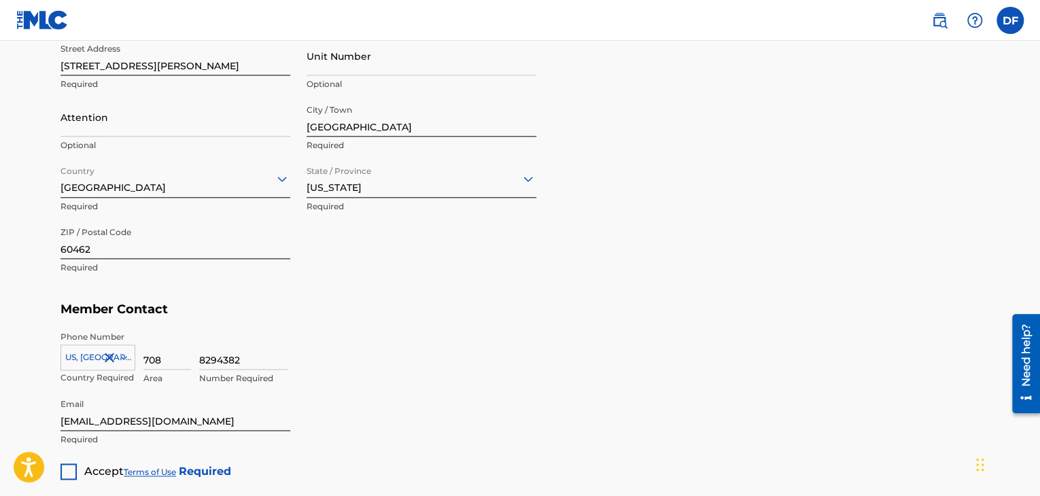
click at [488, 278] on div "Street Address [STREET_ADDRESS][PERSON_NAME] Required Unit Number Optional Atte…" at bounding box center [299, 159] width 476 height 258
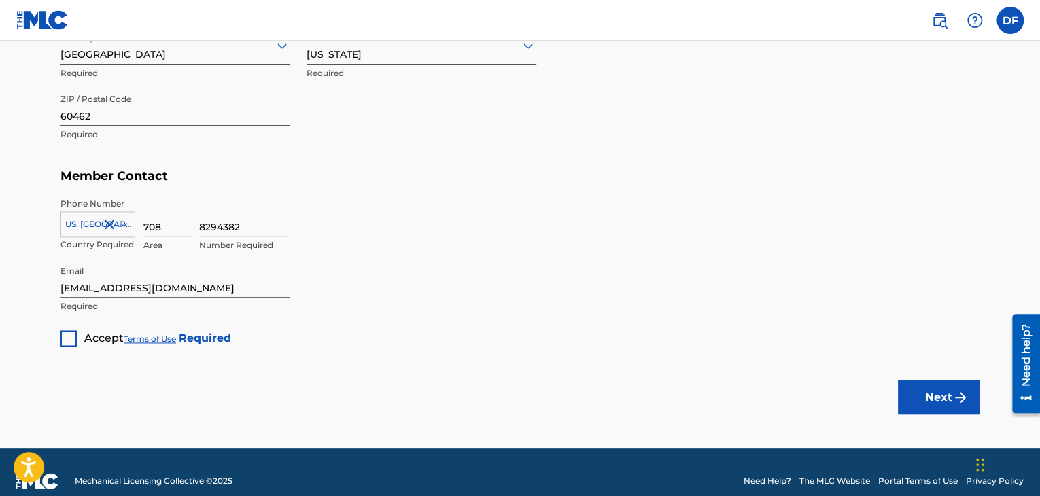
scroll to position [830, 0]
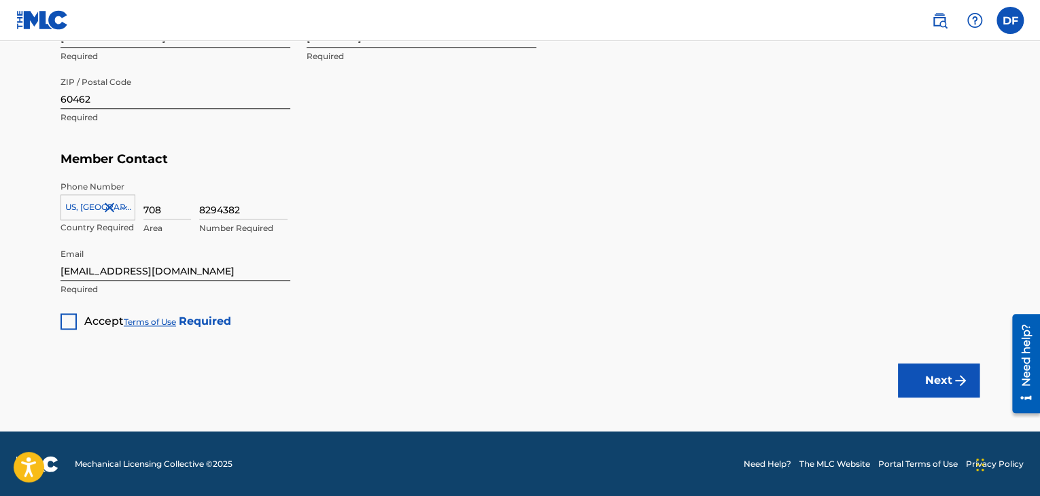
click at [77, 316] on div "Accept Terms of Use Required" at bounding box center [146, 316] width 171 height 27
click at [69, 320] on div at bounding box center [69, 322] width 16 height 16
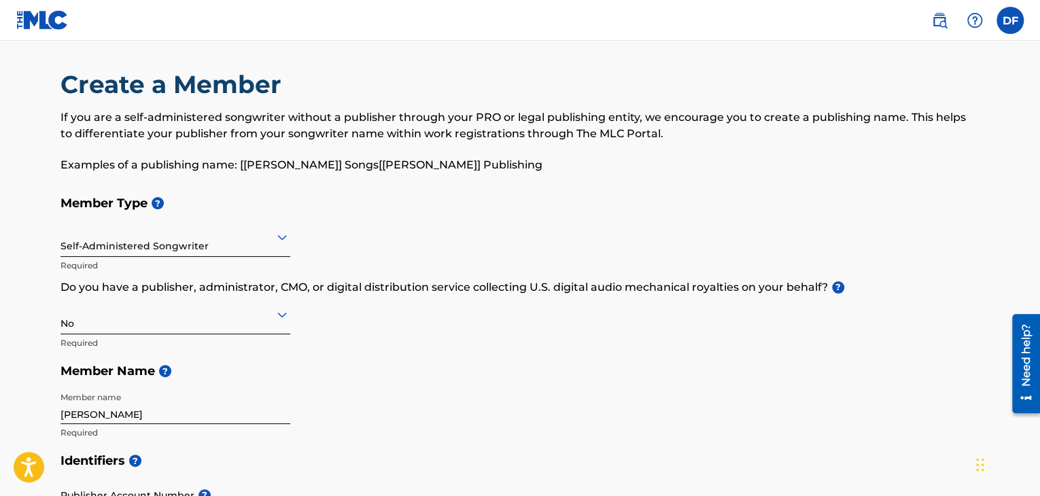
scroll to position [0, 0]
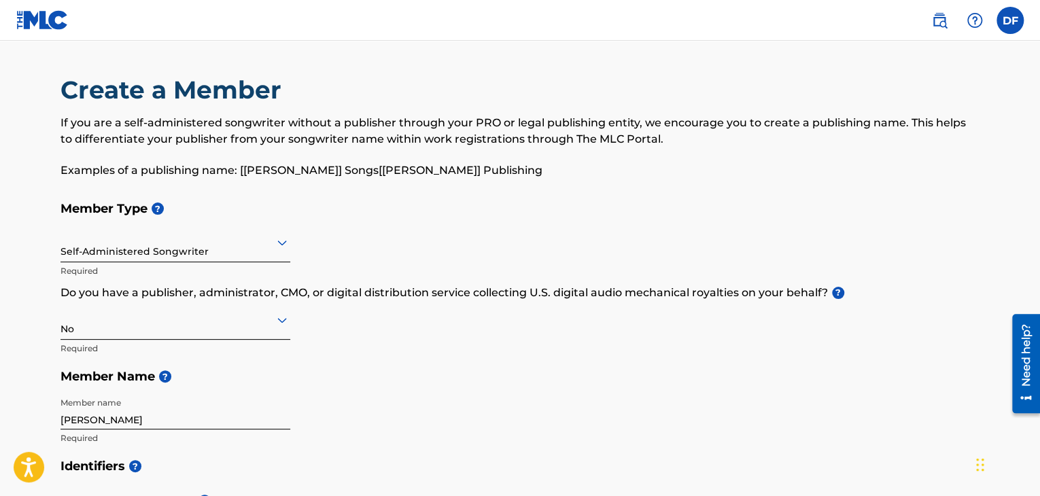
click at [158, 373] on span "?" at bounding box center [163, 377] width 16 height 12
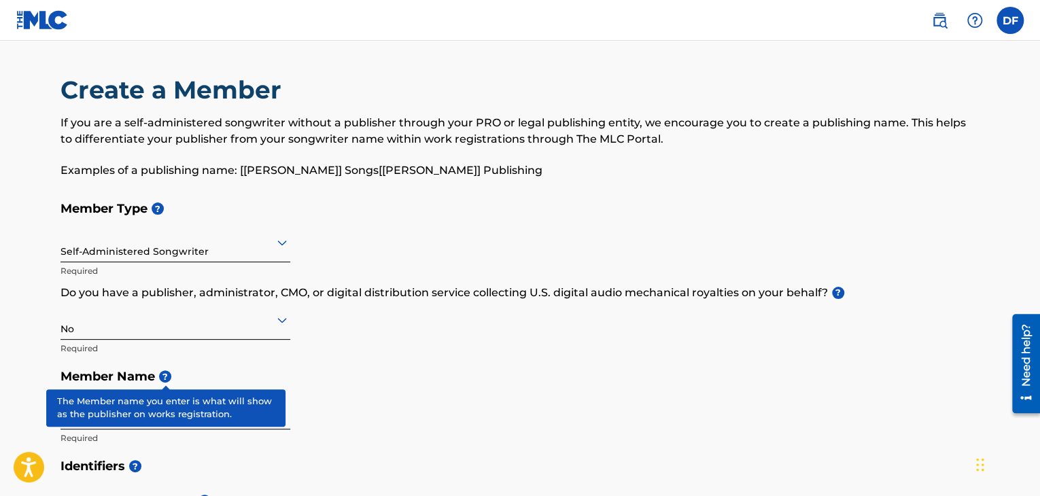
click at [165, 378] on span "?" at bounding box center [165, 377] width 12 height 12
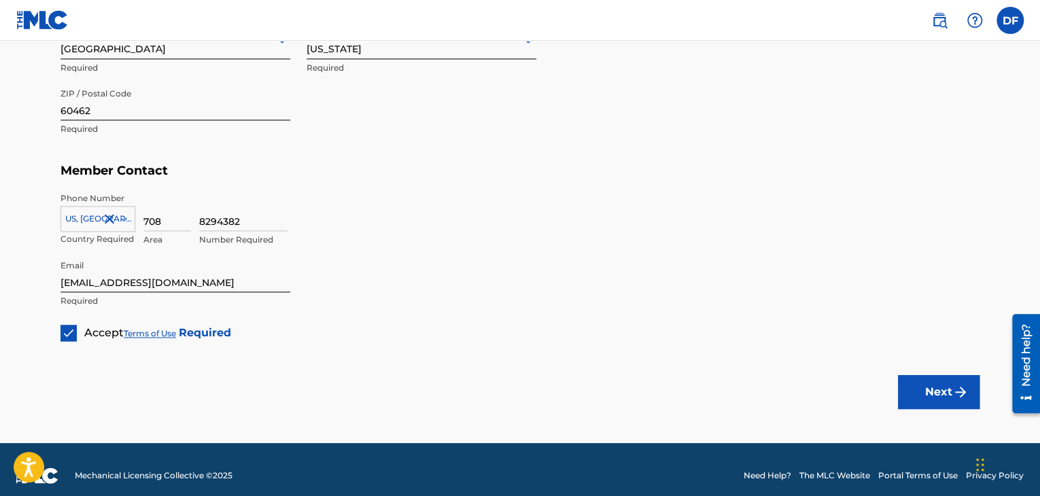
scroll to position [830, 0]
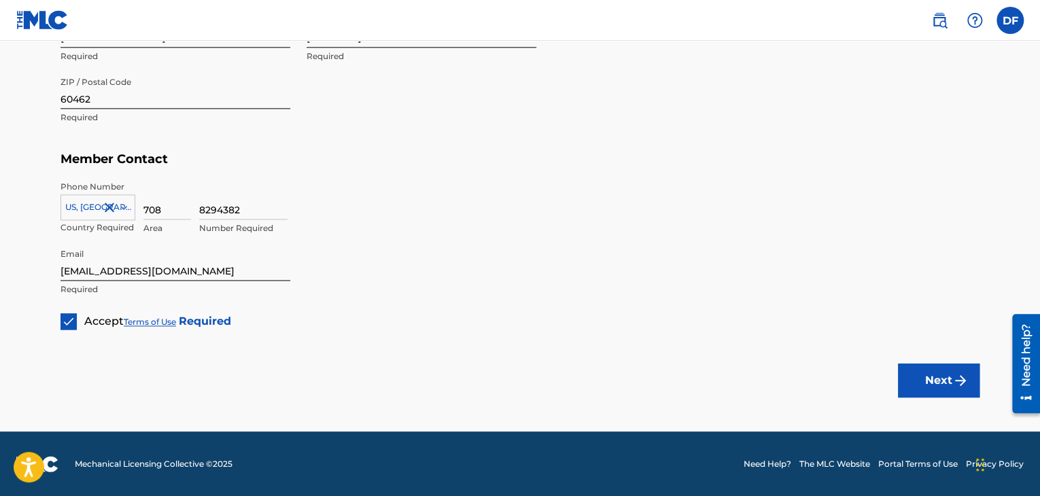
click at [951, 376] on button "Next" at bounding box center [939, 381] width 82 height 34
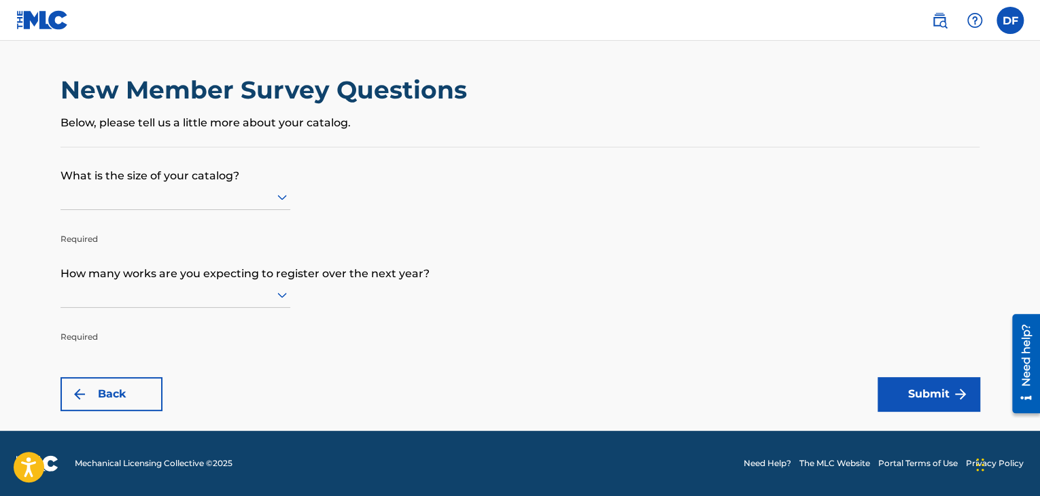
click at [268, 213] on p "Required" at bounding box center [176, 229] width 230 height 33
click at [272, 201] on div at bounding box center [176, 196] width 230 height 17
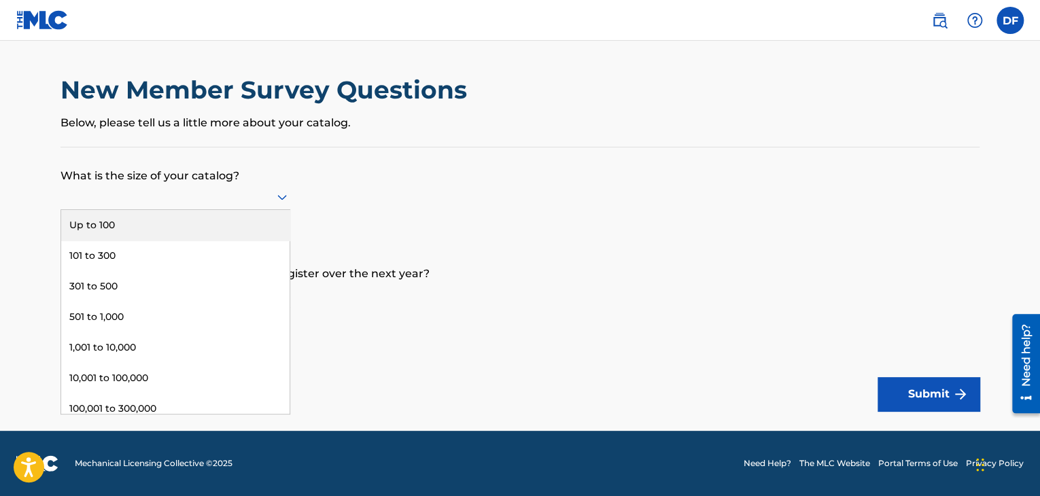
click at [274, 199] on icon at bounding box center [282, 197] width 16 height 16
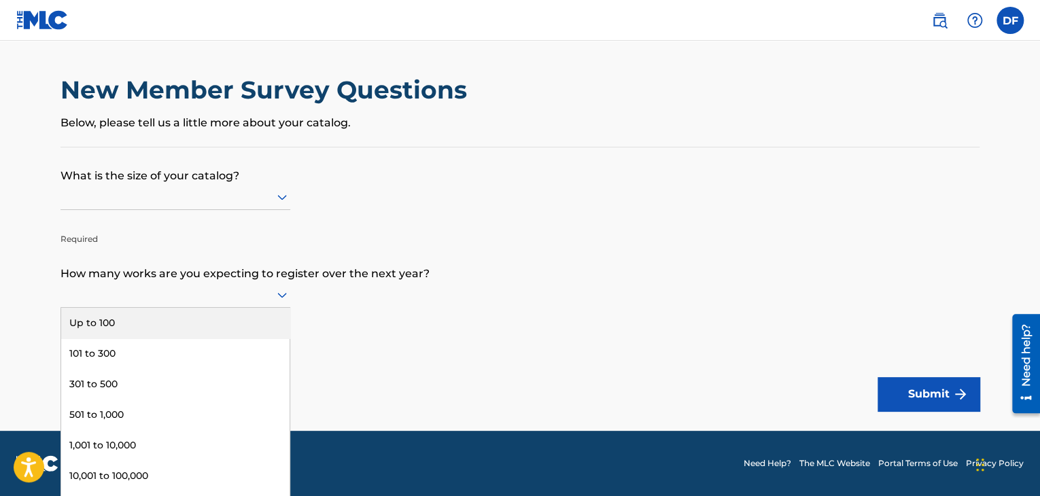
click at [217, 303] on div at bounding box center [176, 295] width 230 height 26
click at [222, 311] on div "Up to 100" at bounding box center [175, 323] width 228 height 31
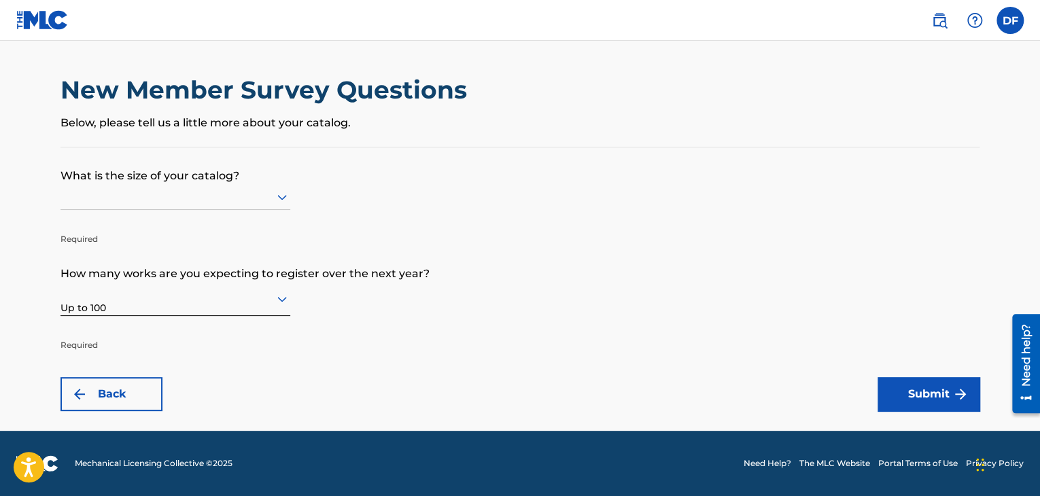
click at [235, 177] on p "What is the size of your catalog?" at bounding box center [520, 166] width 919 height 37
click at [232, 195] on div at bounding box center [176, 196] width 230 height 17
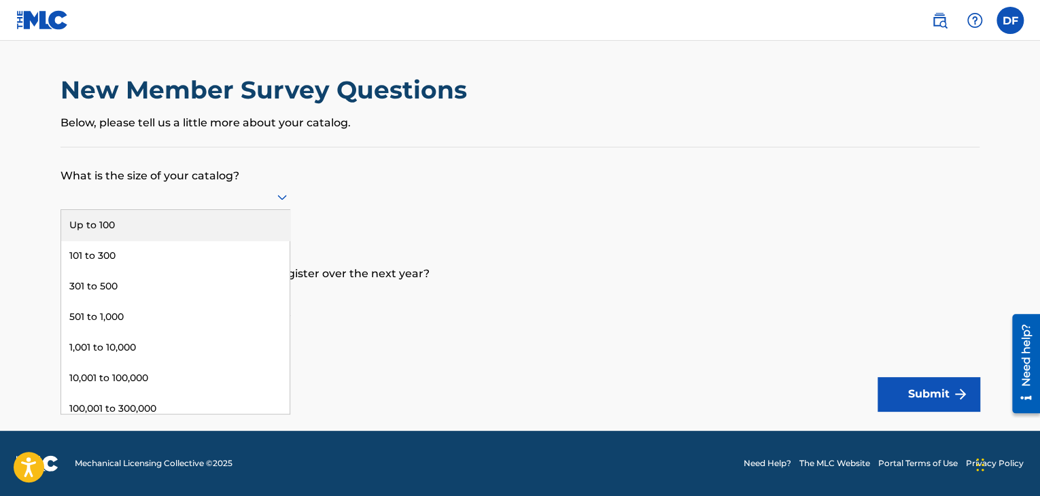
click at [237, 226] on div "Up to 100" at bounding box center [175, 225] width 228 height 31
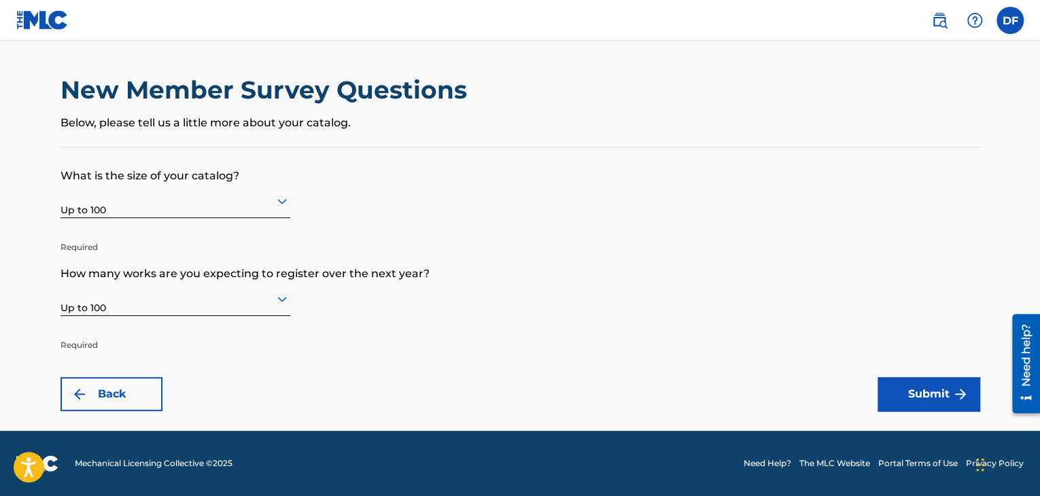
click at [920, 395] on button "Submit" at bounding box center [929, 394] width 102 height 34
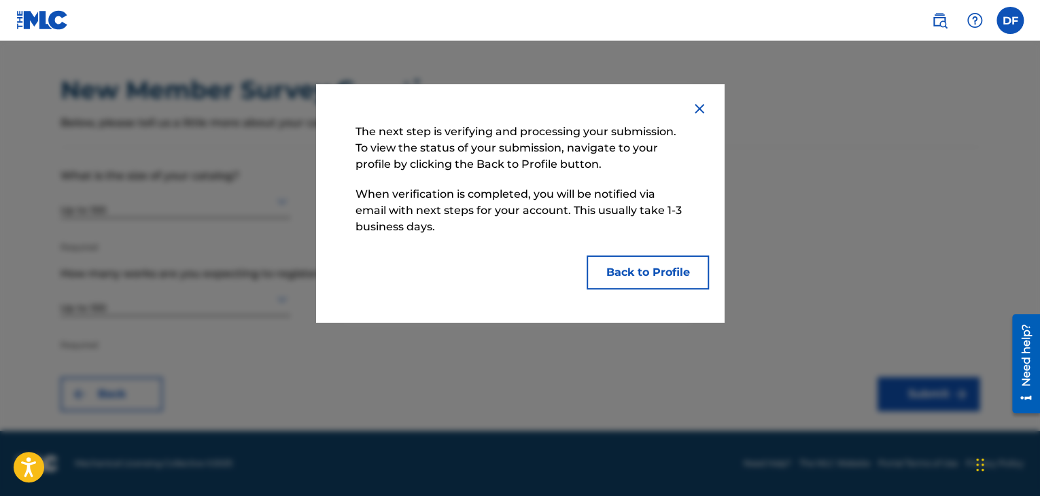
click at [647, 289] on button "Back to Profile" at bounding box center [648, 273] width 122 height 34
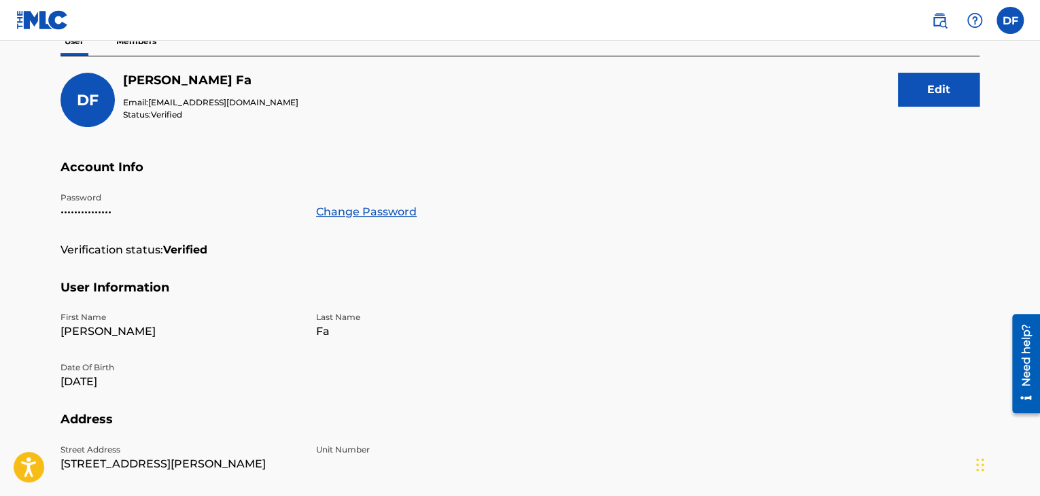
scroll to position [136, 0]
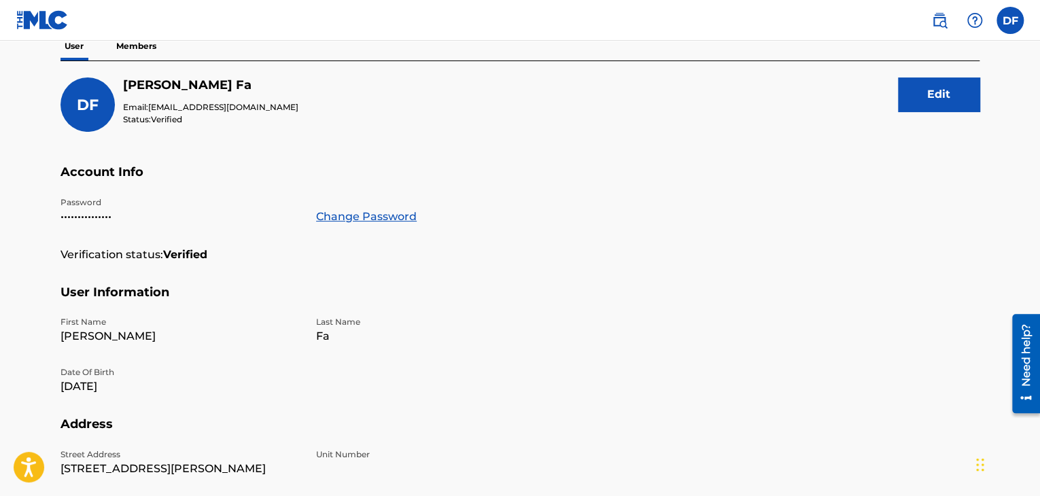
click at [968, 86] on button "Edit" at bounding box center [939, 95] width 82 height 34
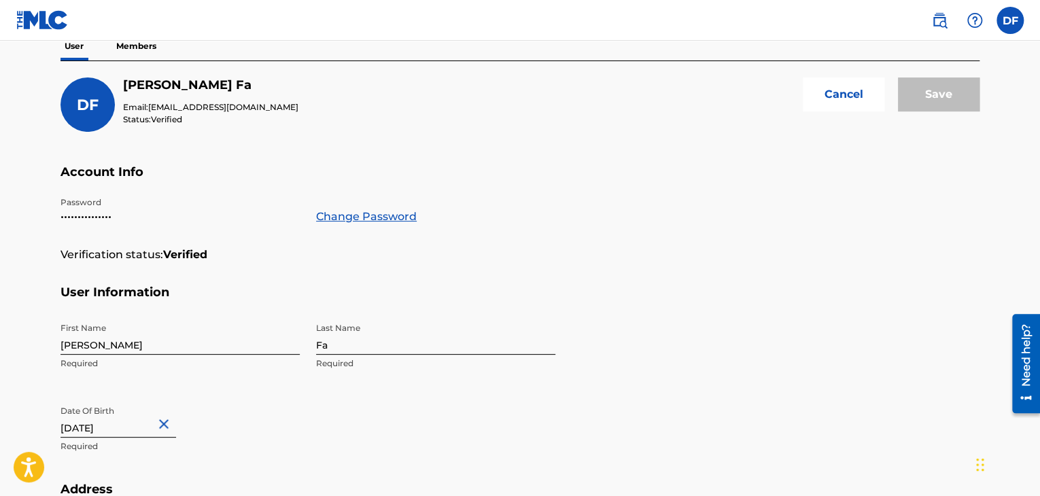
click at [387, 335] on input "Fa" at bounding box center [435, 335] width 239 height 39
type input "[PERSON_NAME]"
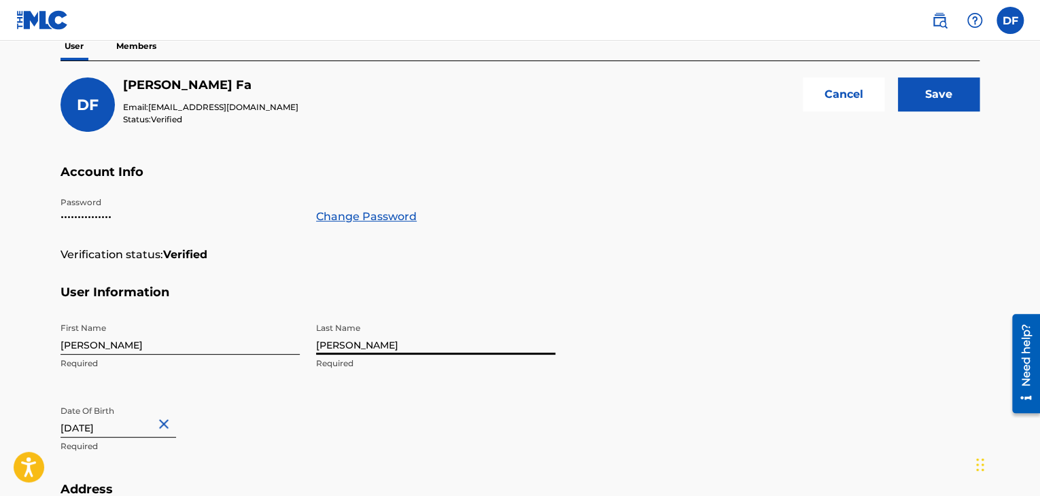
click at [943, 95] on input "Save" at bounding box center [939, 95] width 82 height 34
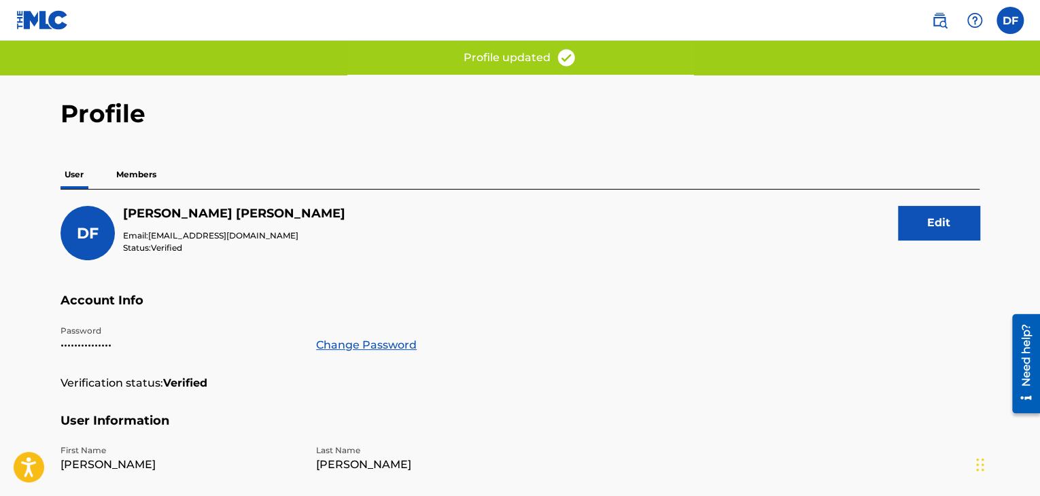
scroll to position [0, 0]
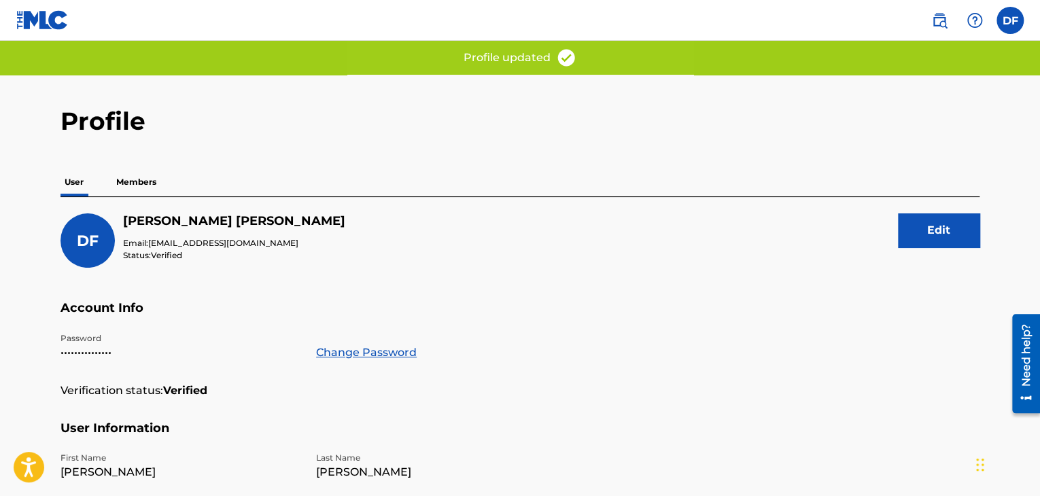
click at [155, 180] on p "Members" at bounding box center [136, 182] width 48 height 29
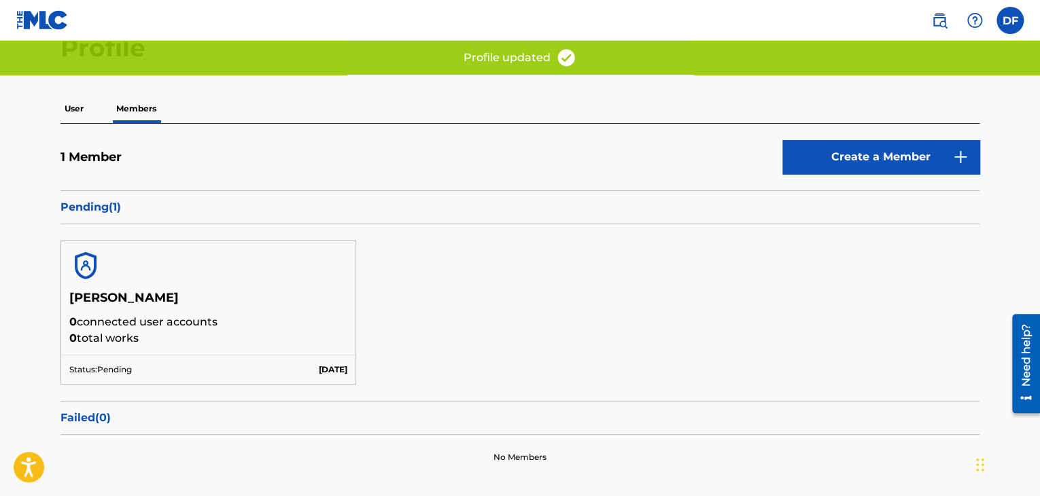
scroll to position [68, 0]
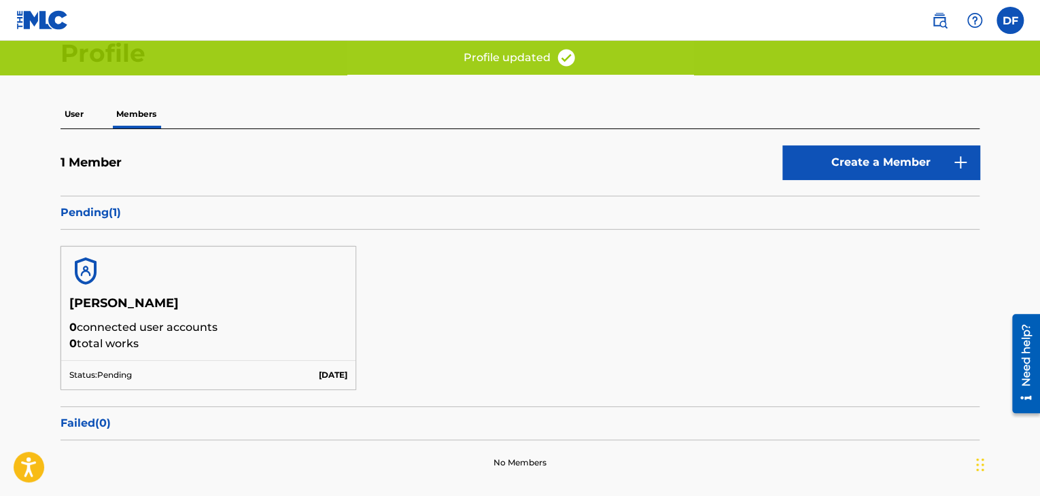
click at [79, 134] on div "1 Member Create a Member Pending ( 1 ) [PERSON_NAME] 0 connected user accounts …" at bounding box center [520, 307] width 919 height 356
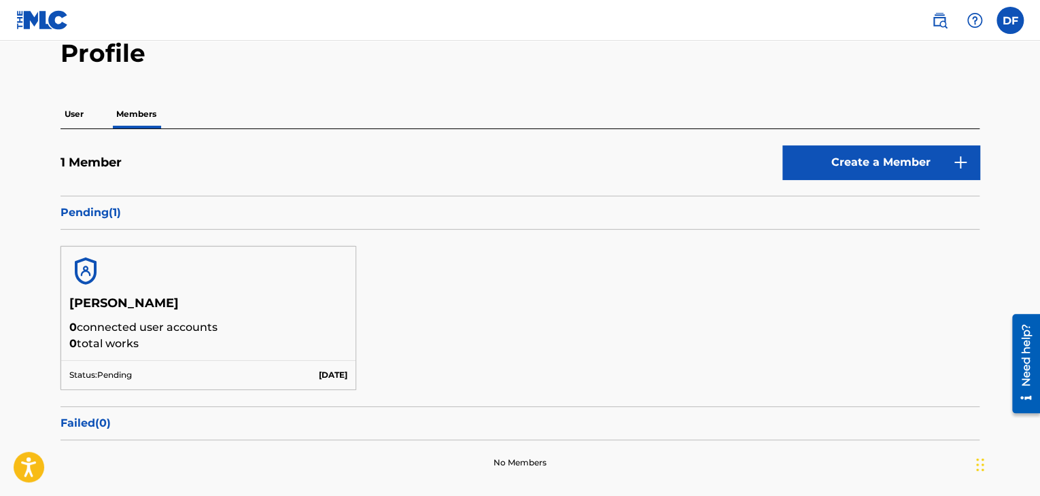
click at [73, 105] on p "User" at bounding box center [74, 114] width 27 height 29
